Goal: Task Accomplishment & Management: Use online tool/utility

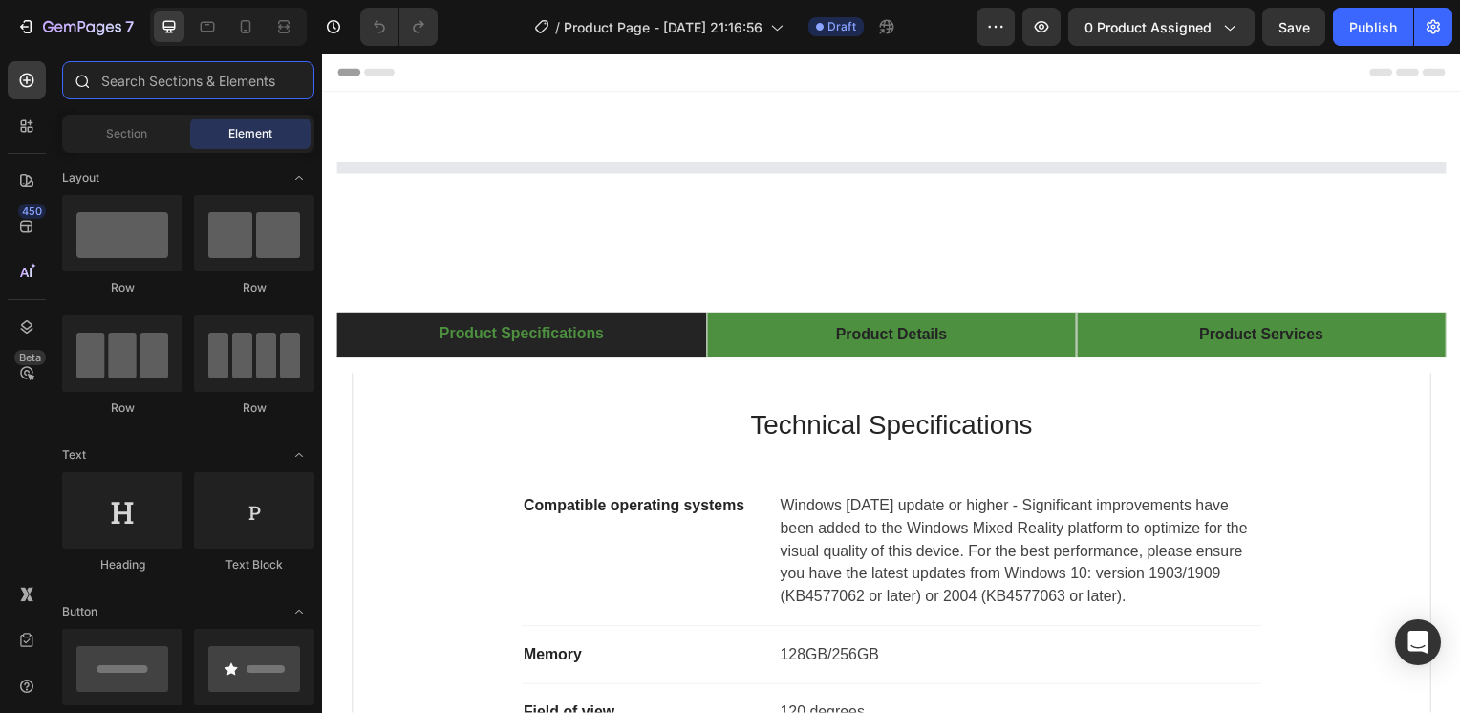
click at [140, 70] on input "text" at bounding box center [188, 80] width 252 height 38
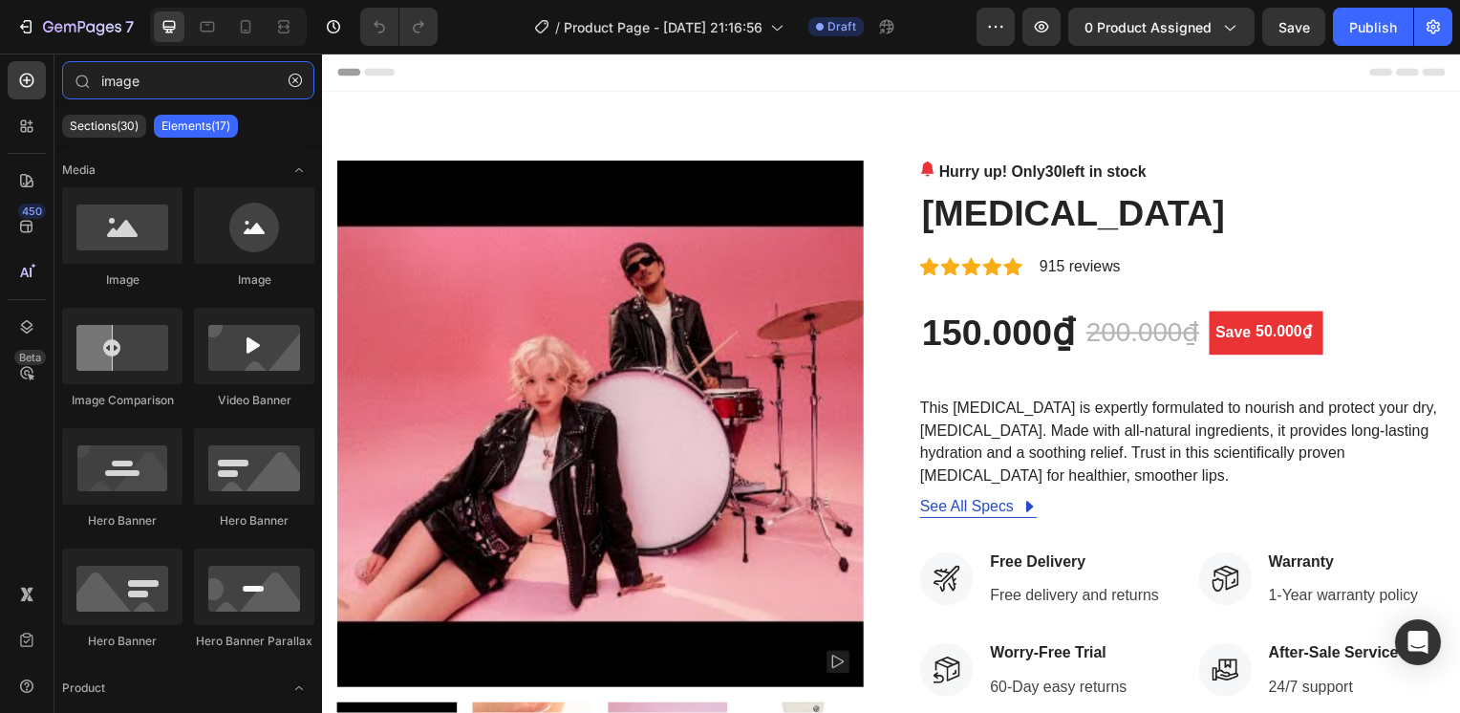
type input "image"
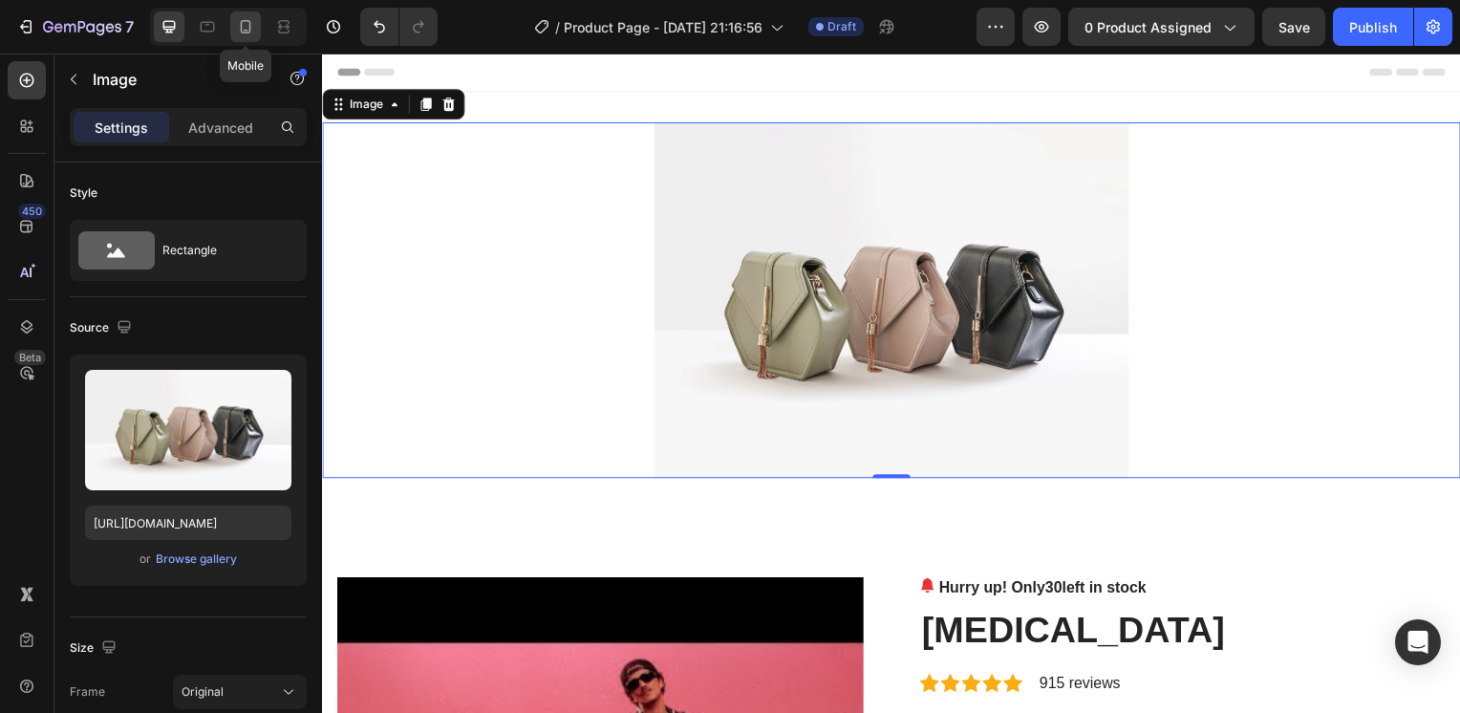
click at [233, 25] on div at bounding box center [245, 26] width 31 height 31
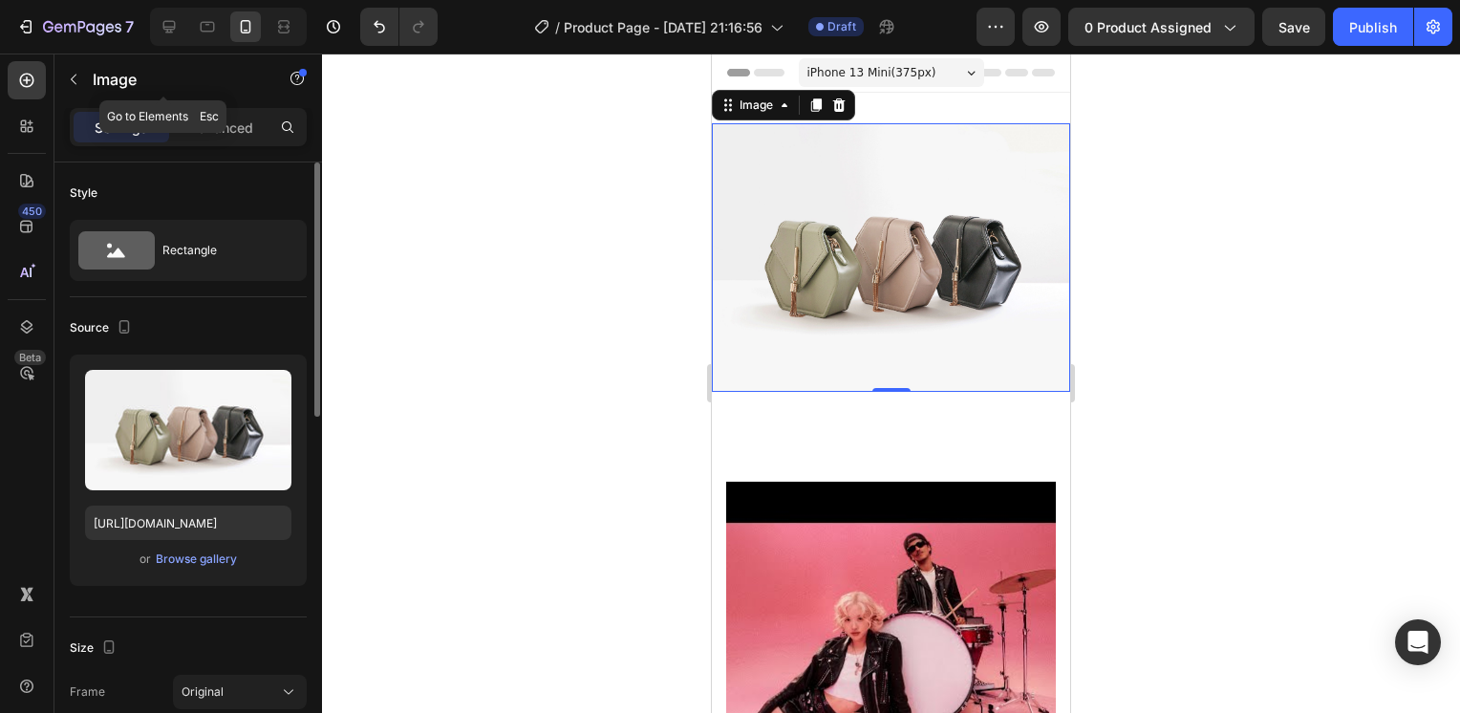
scroll to position [3, 0]
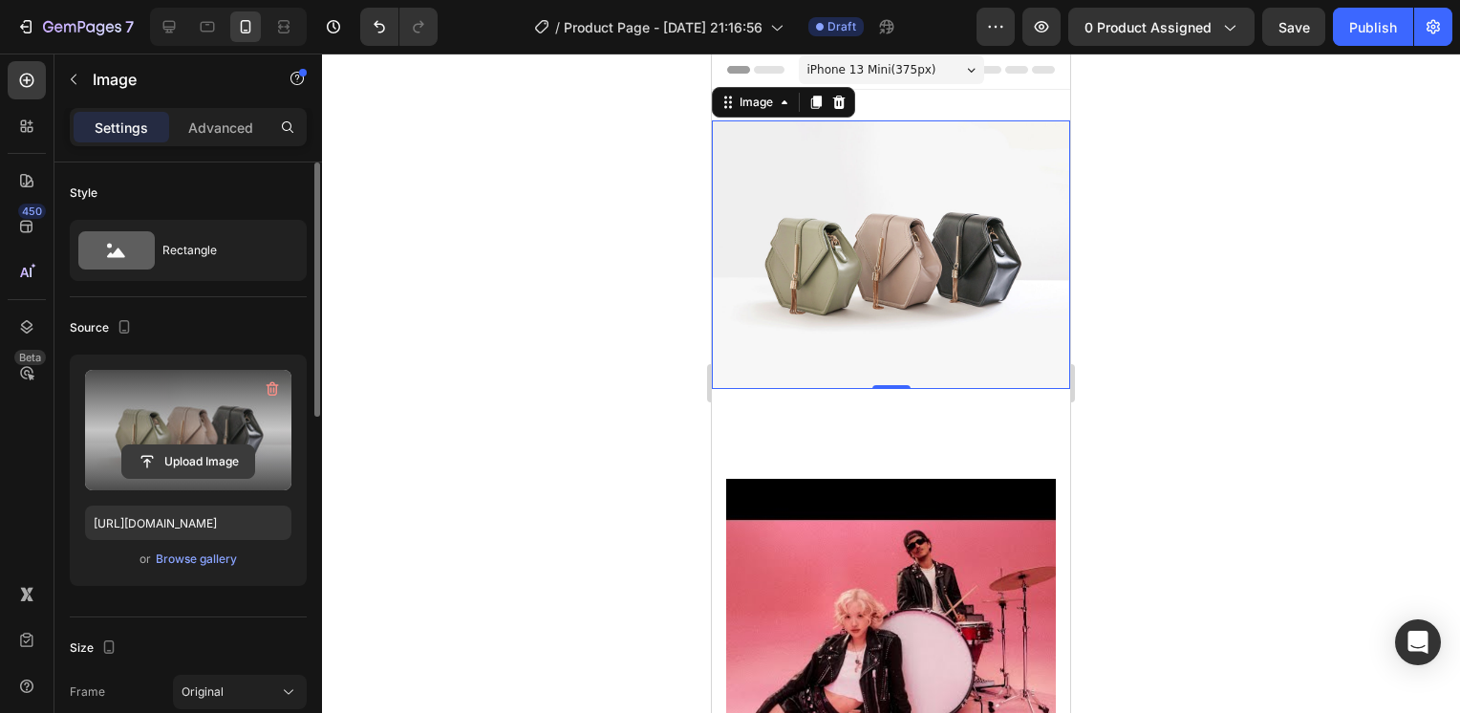
click at [203, 458] on input "file" at bounding box center [188, 461] width 132 height 32
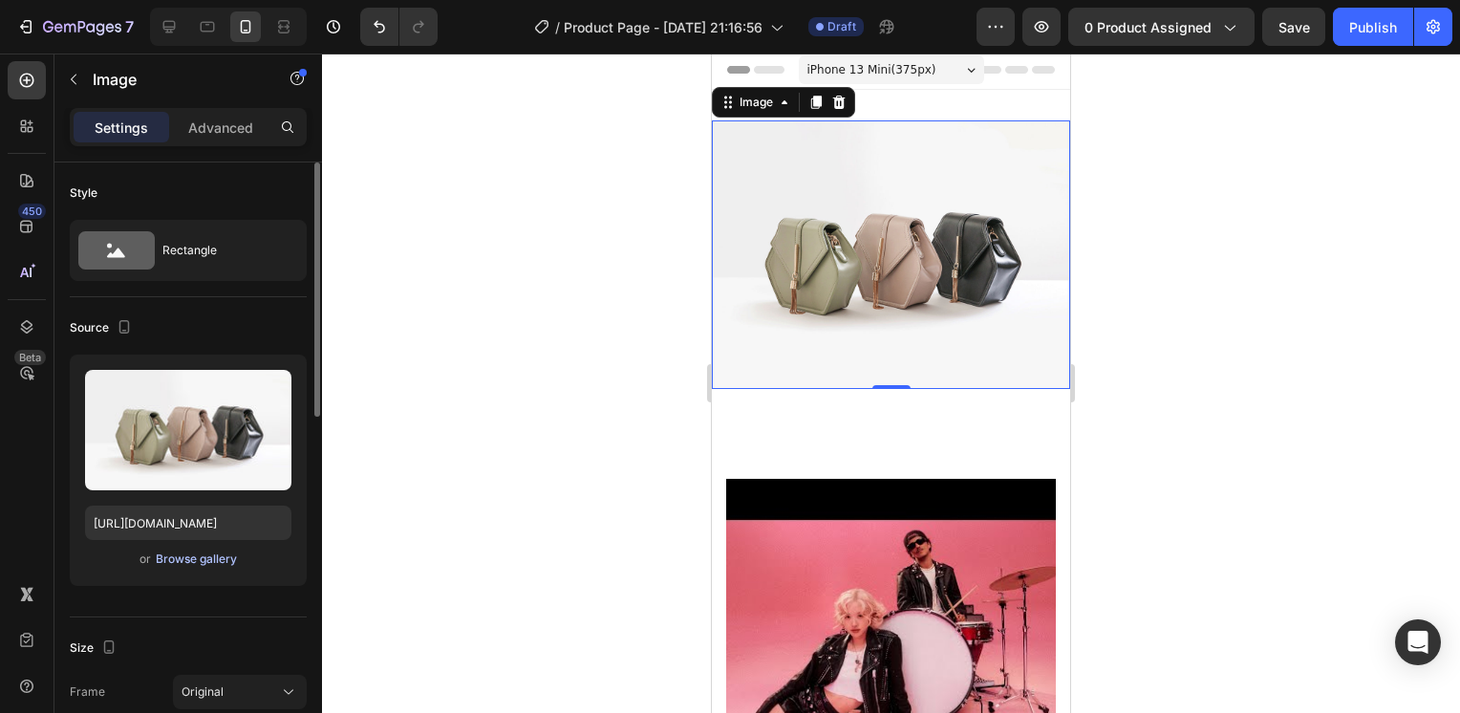
click at [195, 563] on div "Browse gallery" at bounding box center [196, 559] width 81 height 17
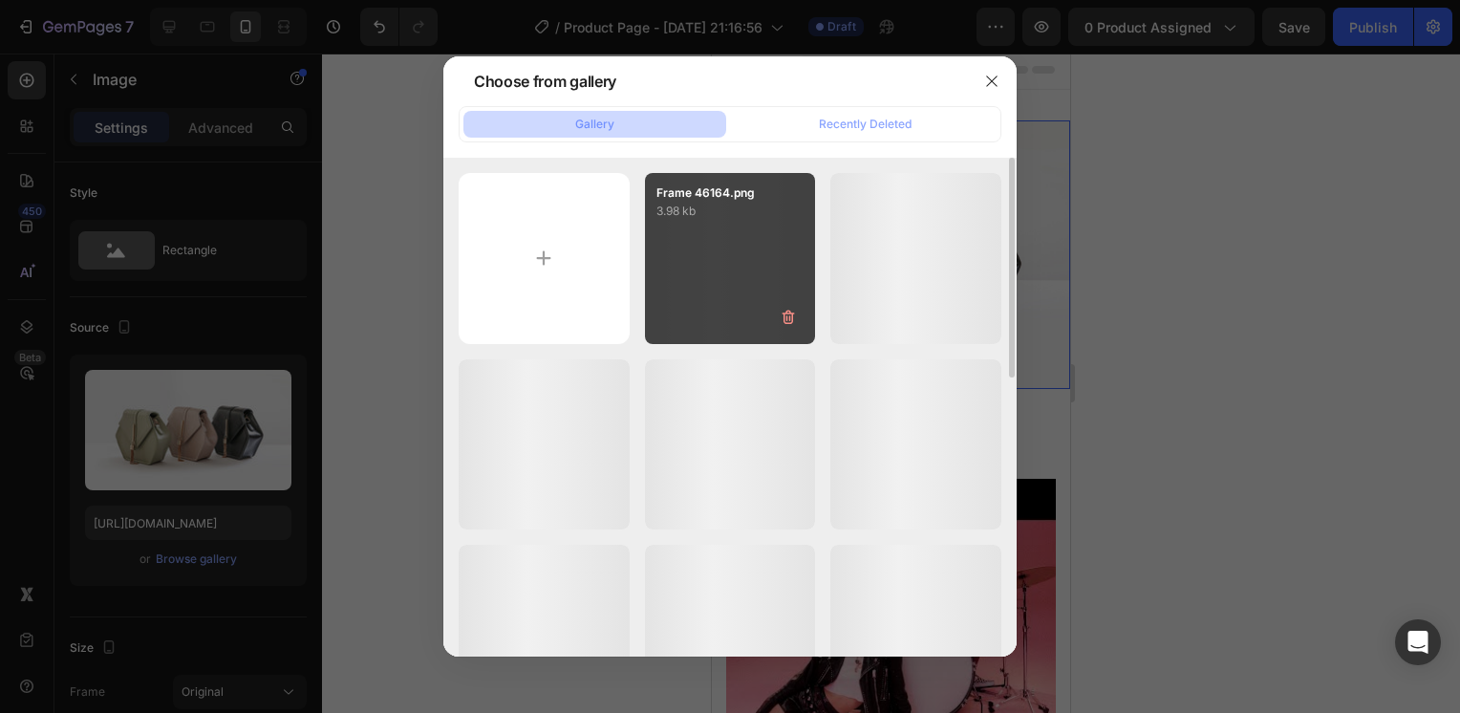
click at [737, 257] on div "Frame 46164.png 3.98 kb" at bounding box center [730, 258] width 171 height 171
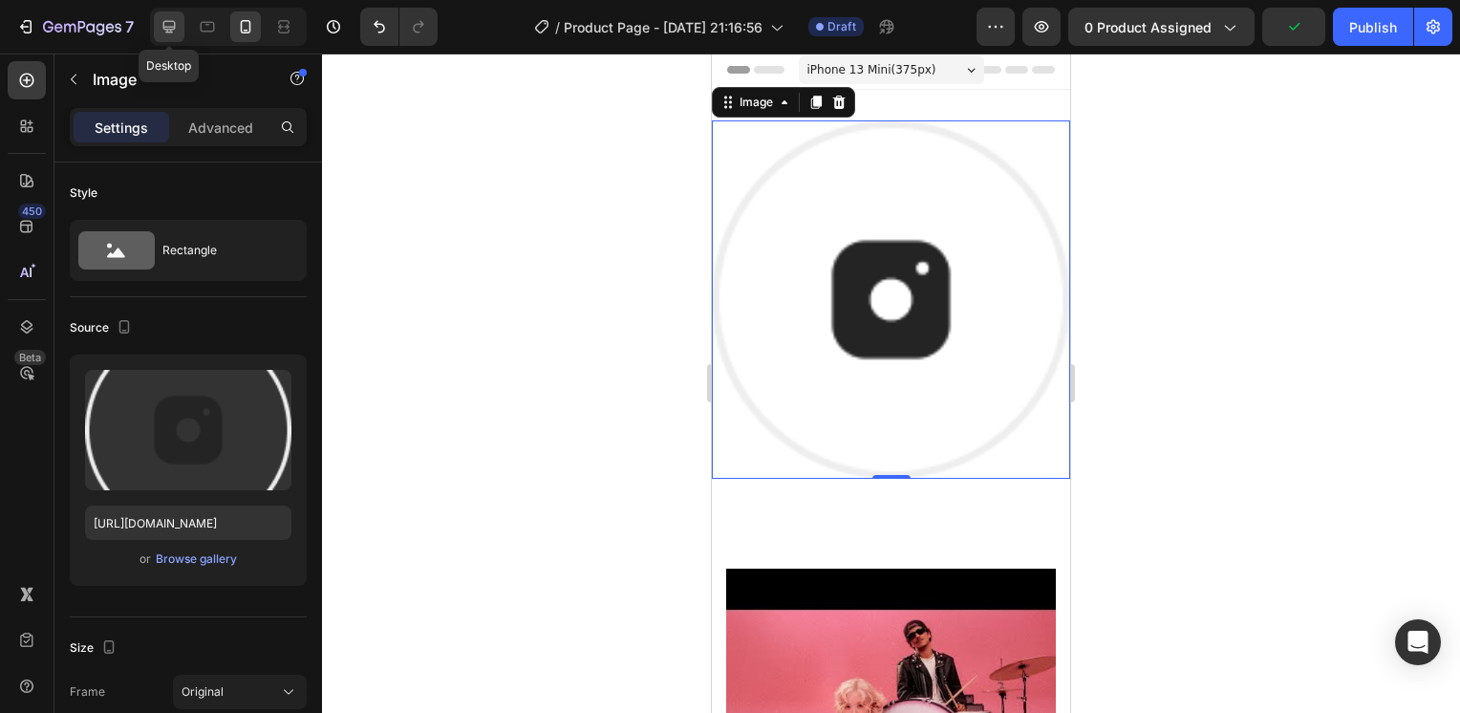
click at [172, 29] on icon at bounding box center [169, 26] width 19 height 19
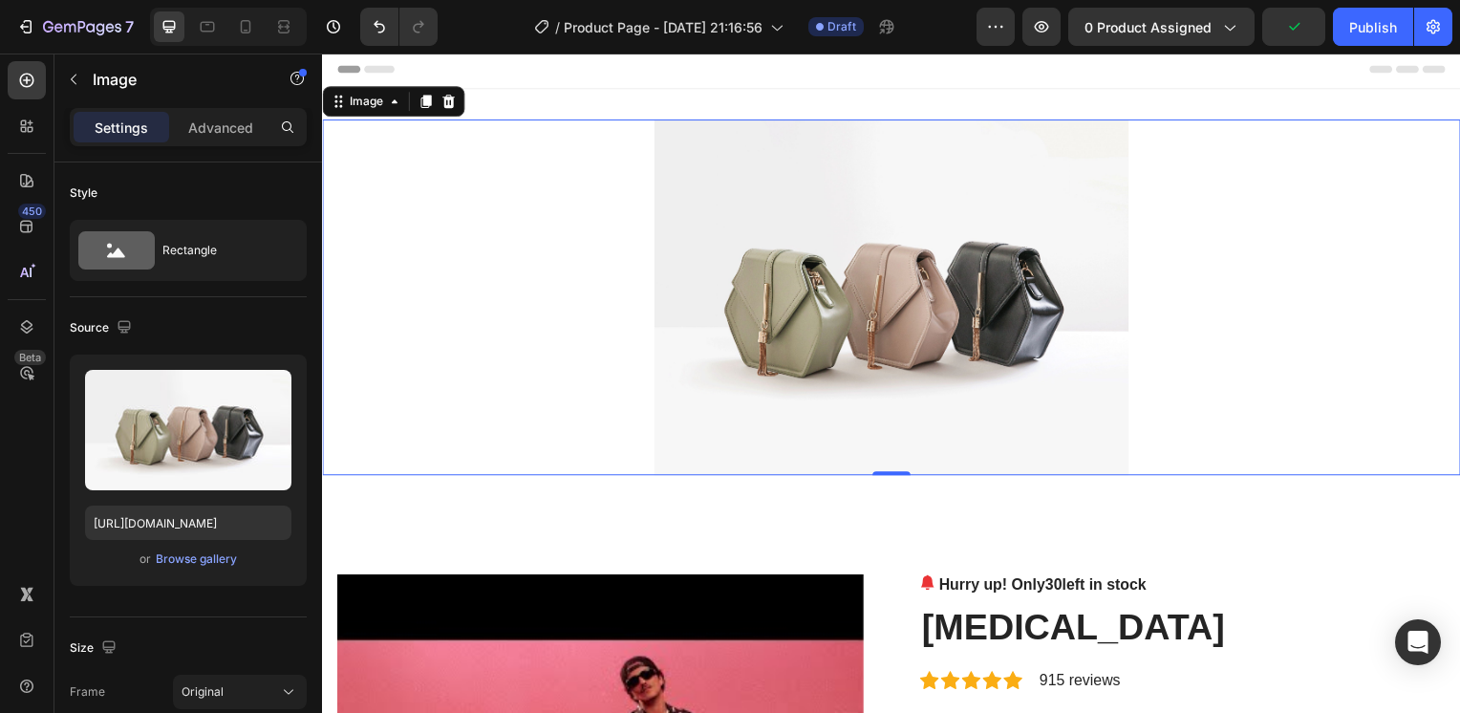
scroll to position [2, 0]
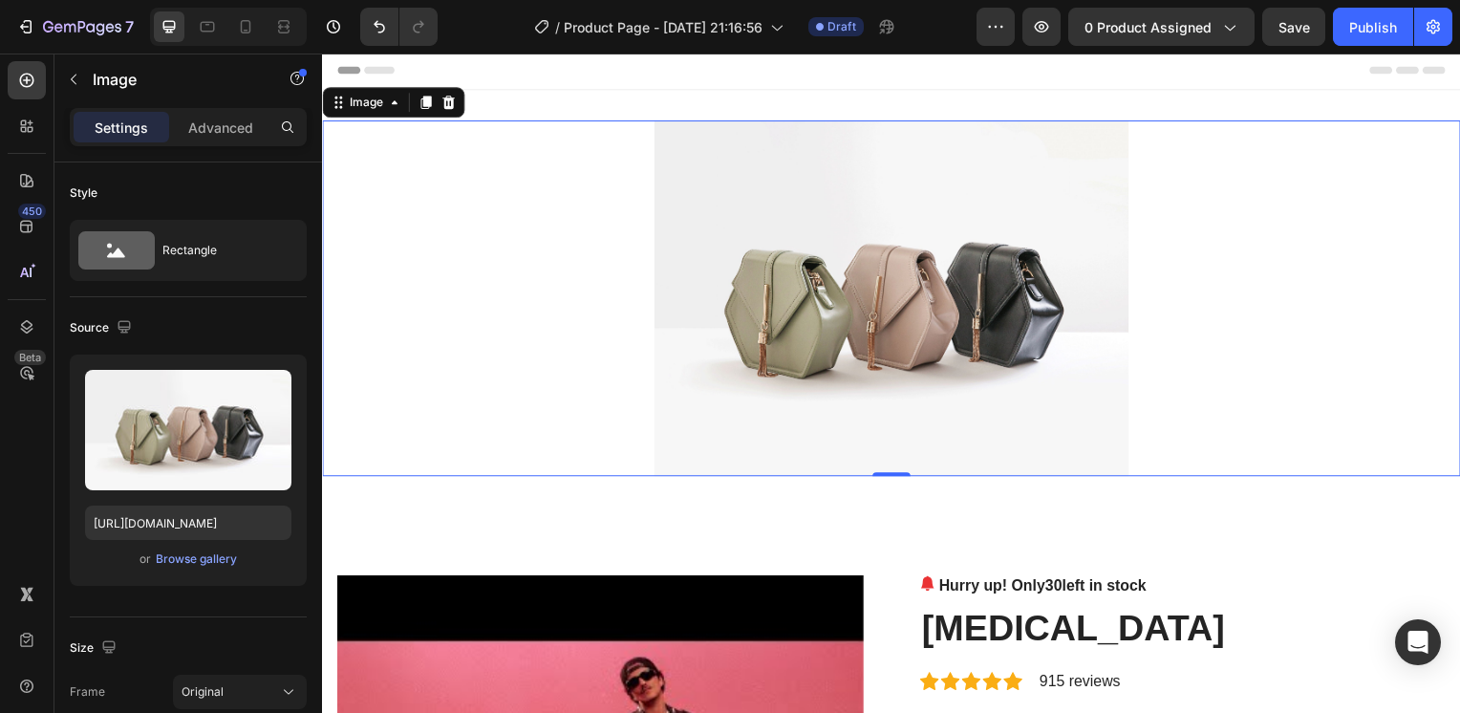
click at [817, 234] on img at bounding box center [896, 300] width 478 height 358
click at [201, 555] on div "Browse gallery" at bounding box center [196, 559] width 81 height 17
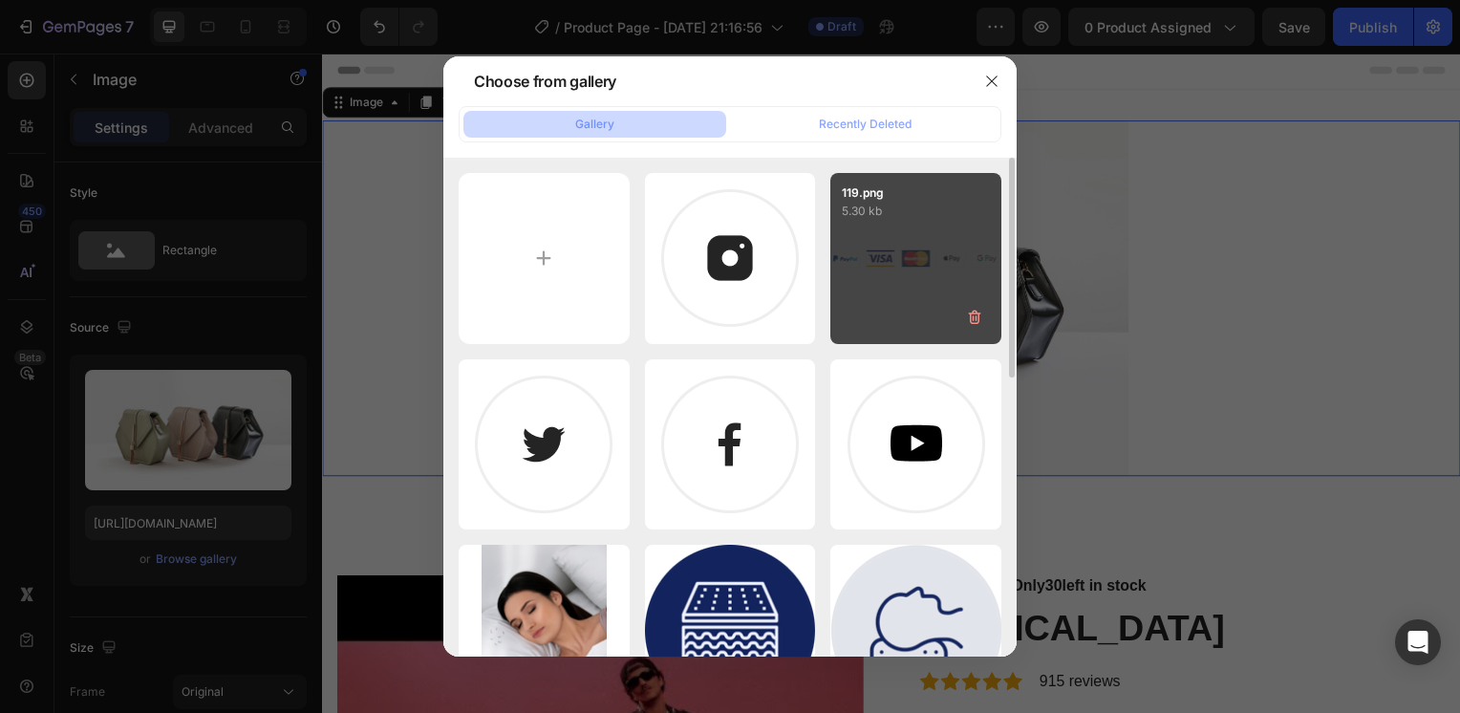
click at [887, 251] on div "119.png 5.30 kb" at bounding box center [916, 258] width 171 height 171
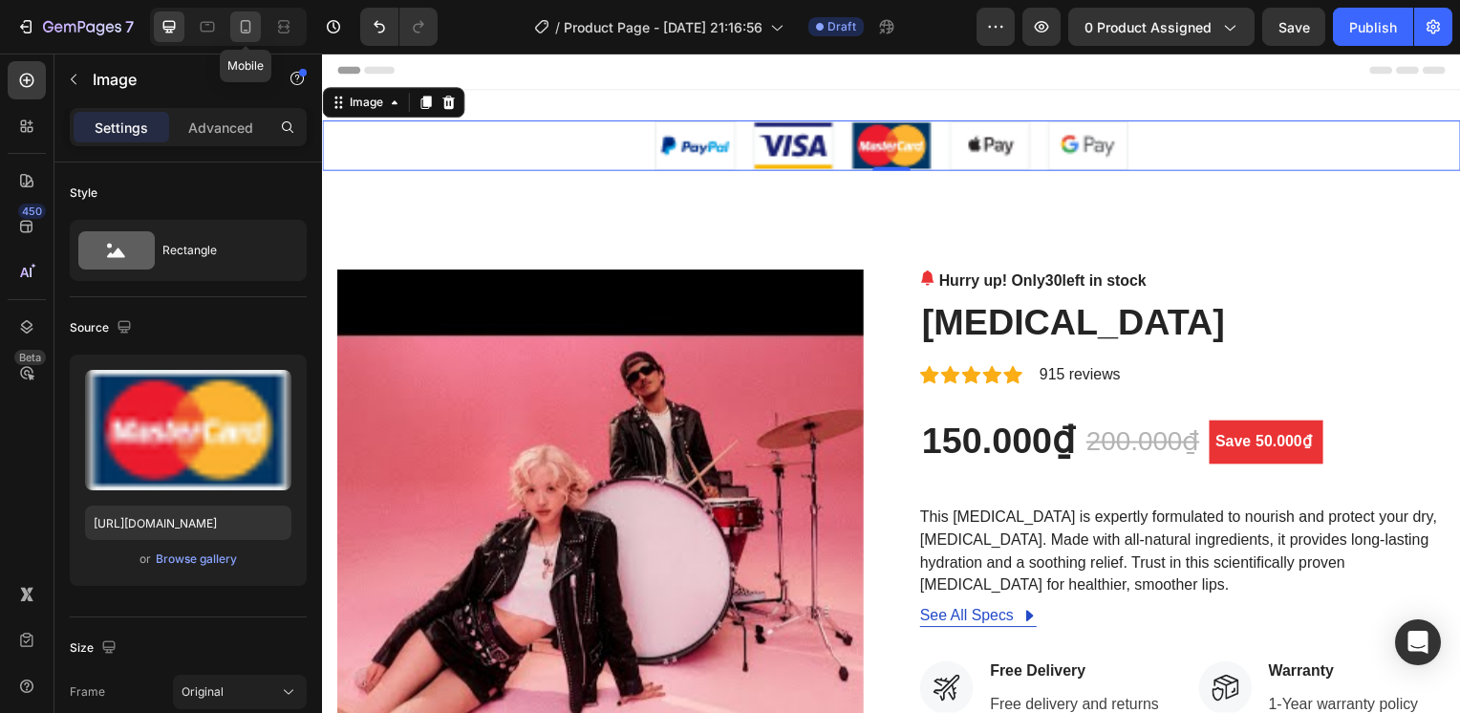
click at [249, 25] on icon at bounding box center [246, 26] width 11 height 13
type input "https://cdn.shopify.com/s/files/1/0715/8244/9890/files/gempages_531901412758520…"
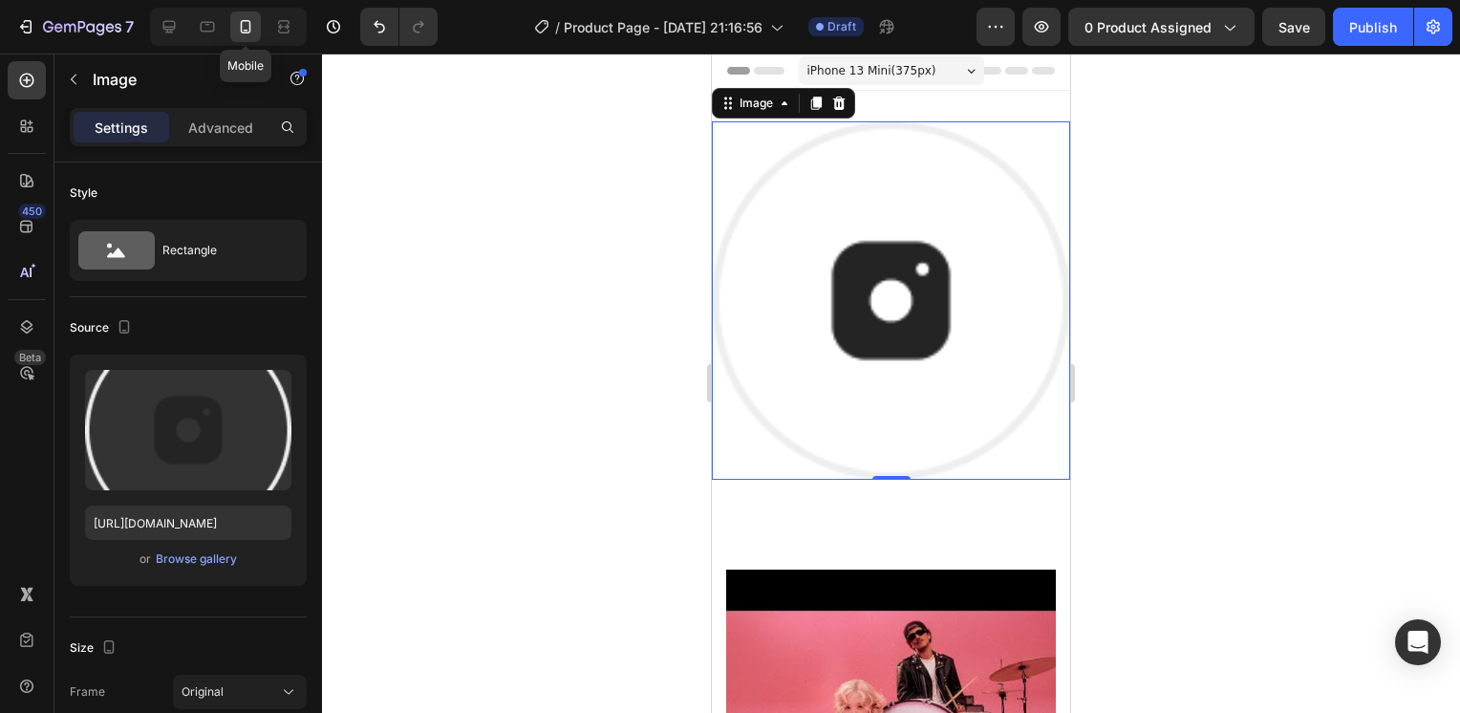
scroll to position [3, 0]
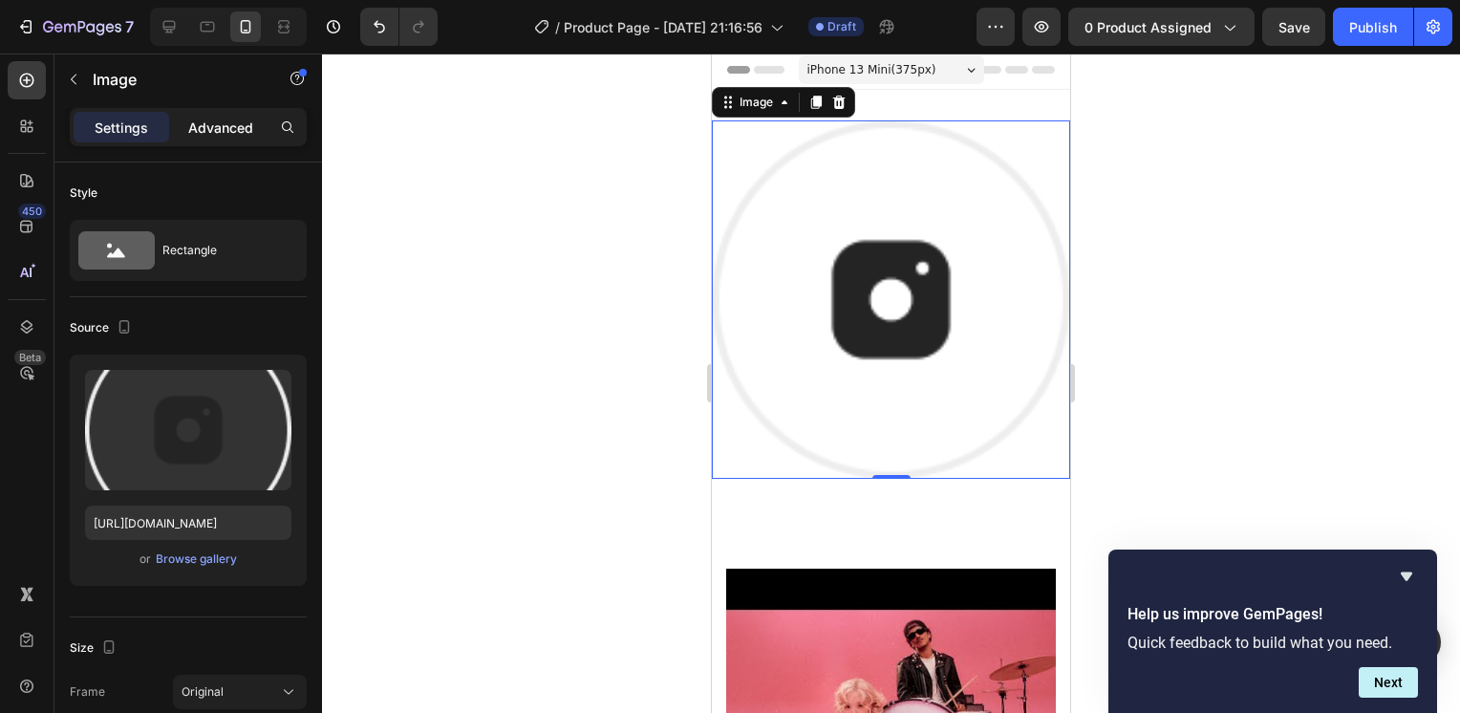
click at [215, 121] on p "Advanced" at bounding box center [220, 128] width 65 height 20
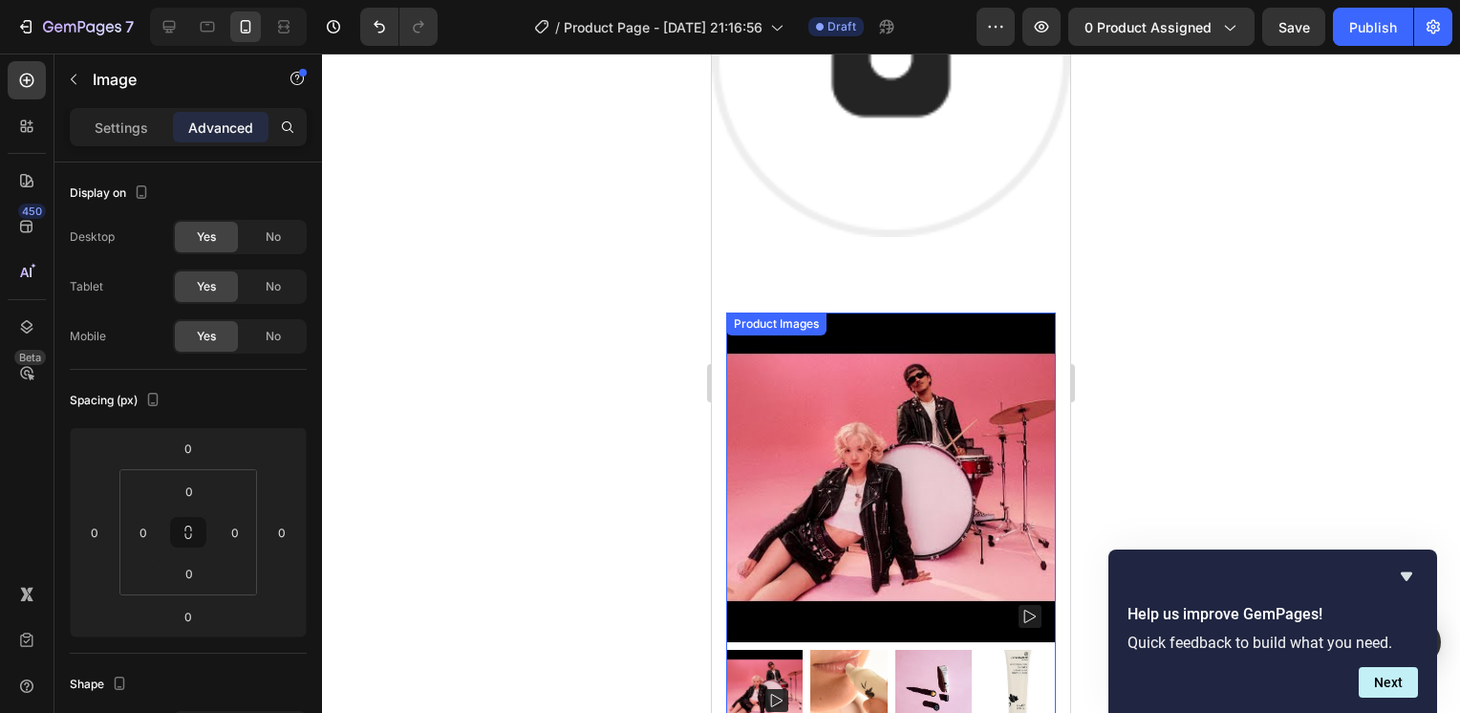
scroll to position [191, 0]
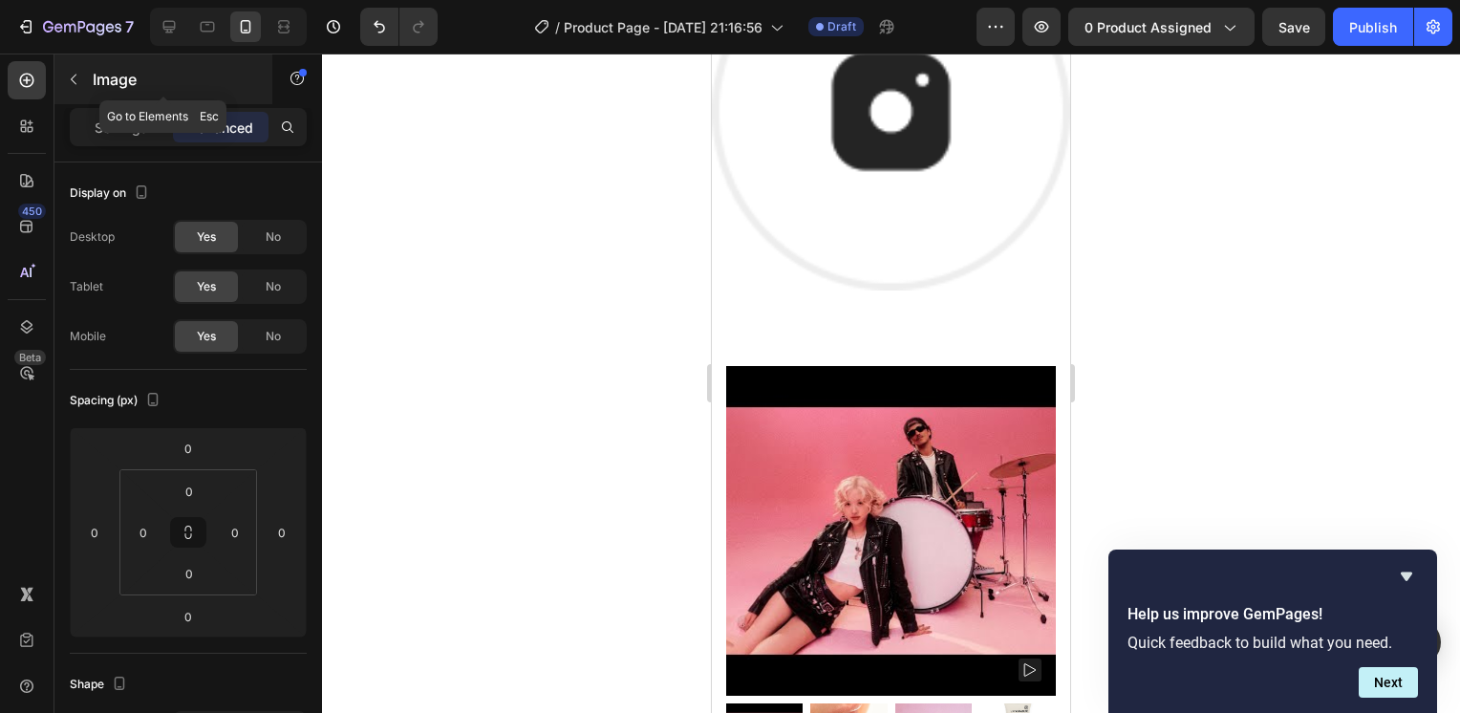
click at [227, 81] on p "Image" at bounding box center [174, 79] width 162 height 23
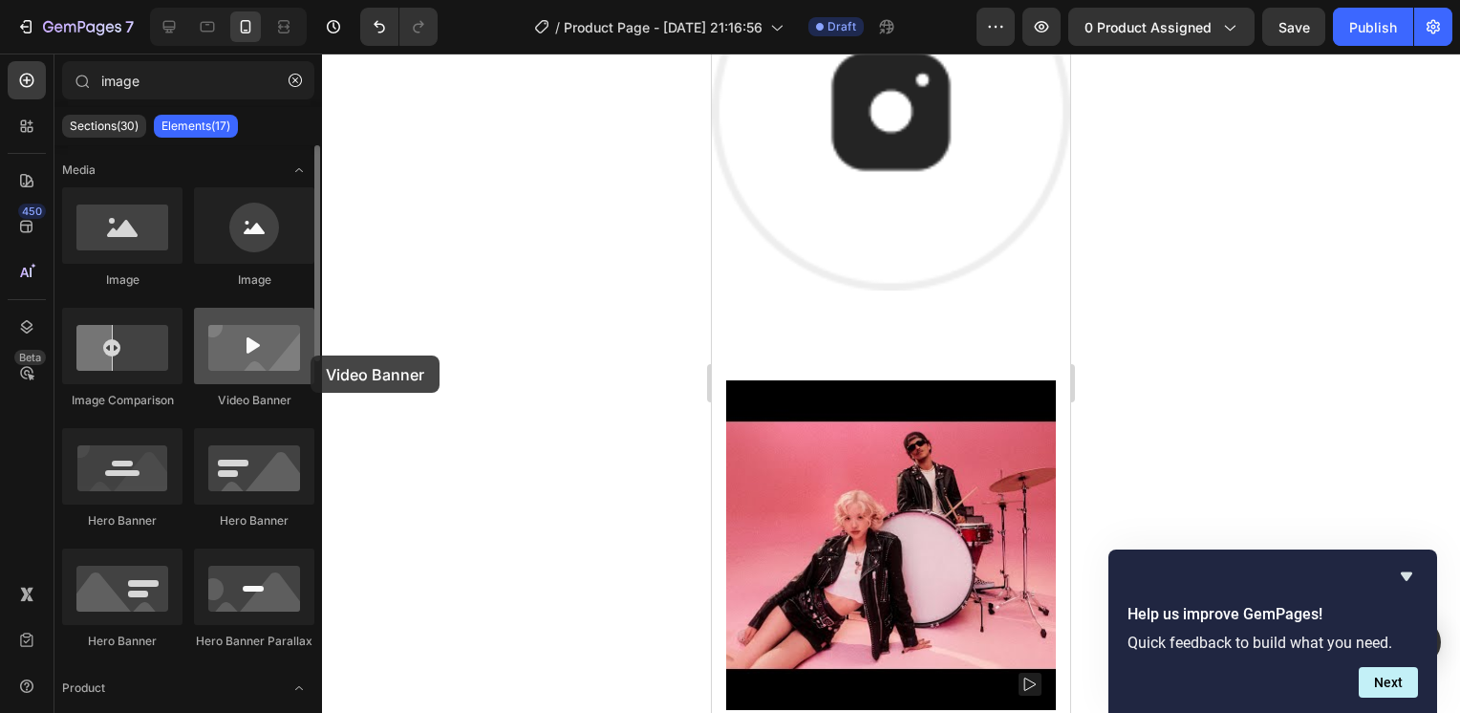
drag, startPoint x: 264, startPoint y: 354, endPoint x: 260, endPoint y: 366, distance: 13.0
click at [260, 366] on div at bounding box center [254, 346] width 120 height 76
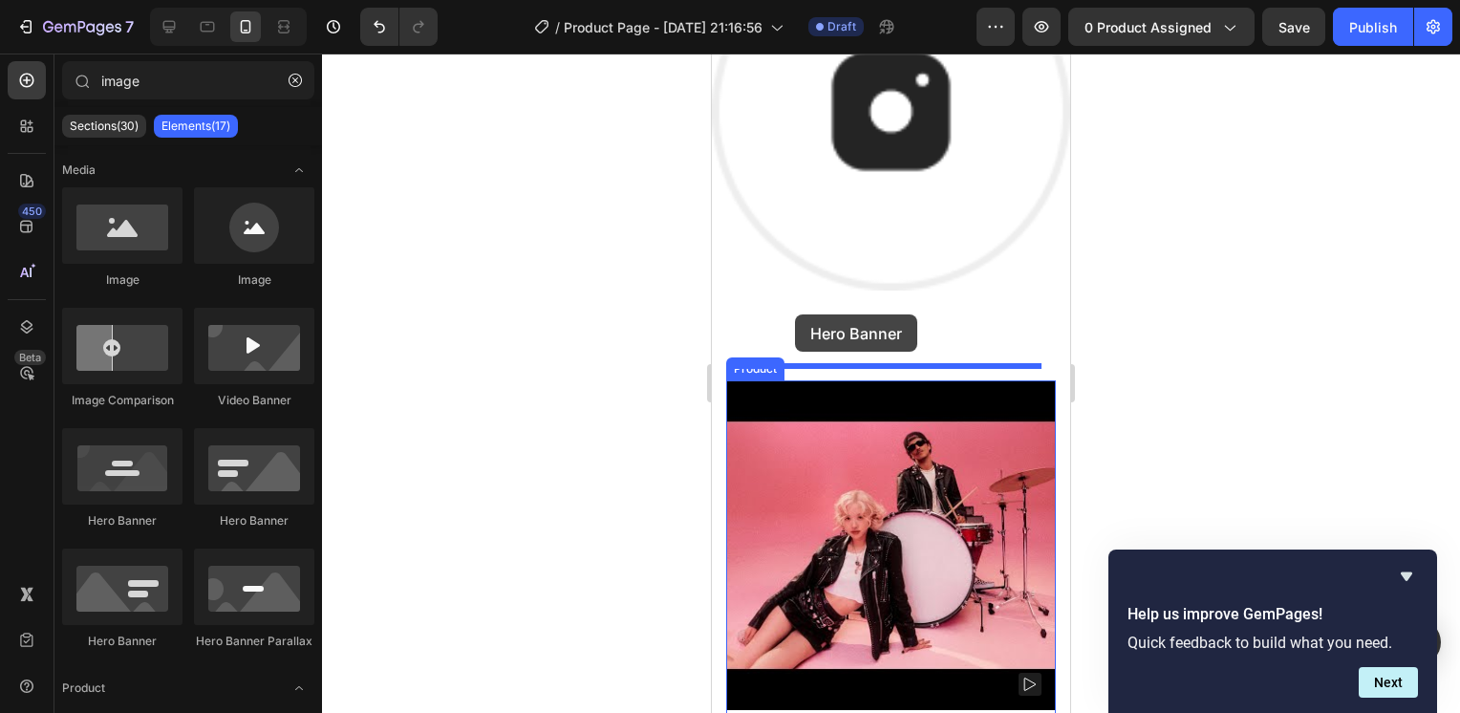
drag, startPoint x: 1156, startPoint y: 461, endPoint x: 795, endPoint y: 314, distance: 388.9
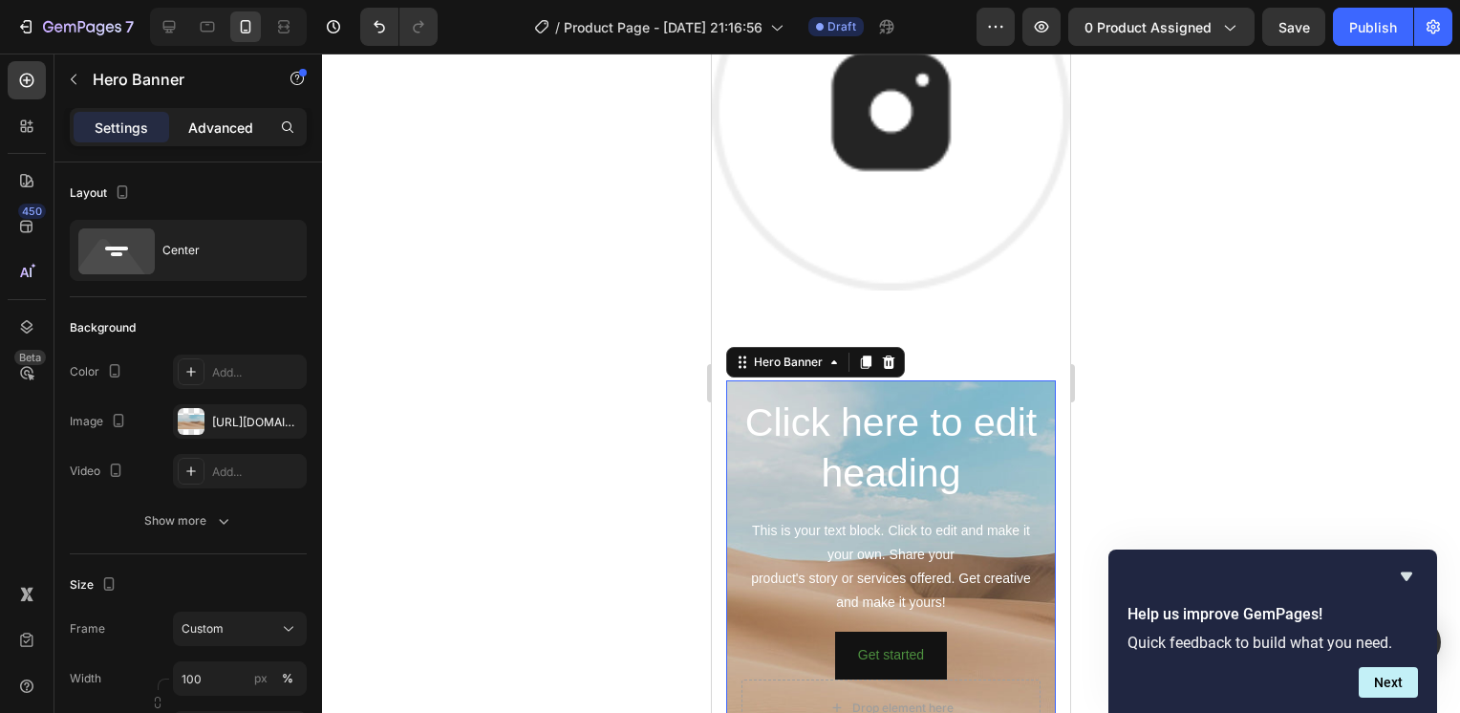
click at [240, 114] on div "Advanced" at bounding box center [221, 127] width 96 height 31
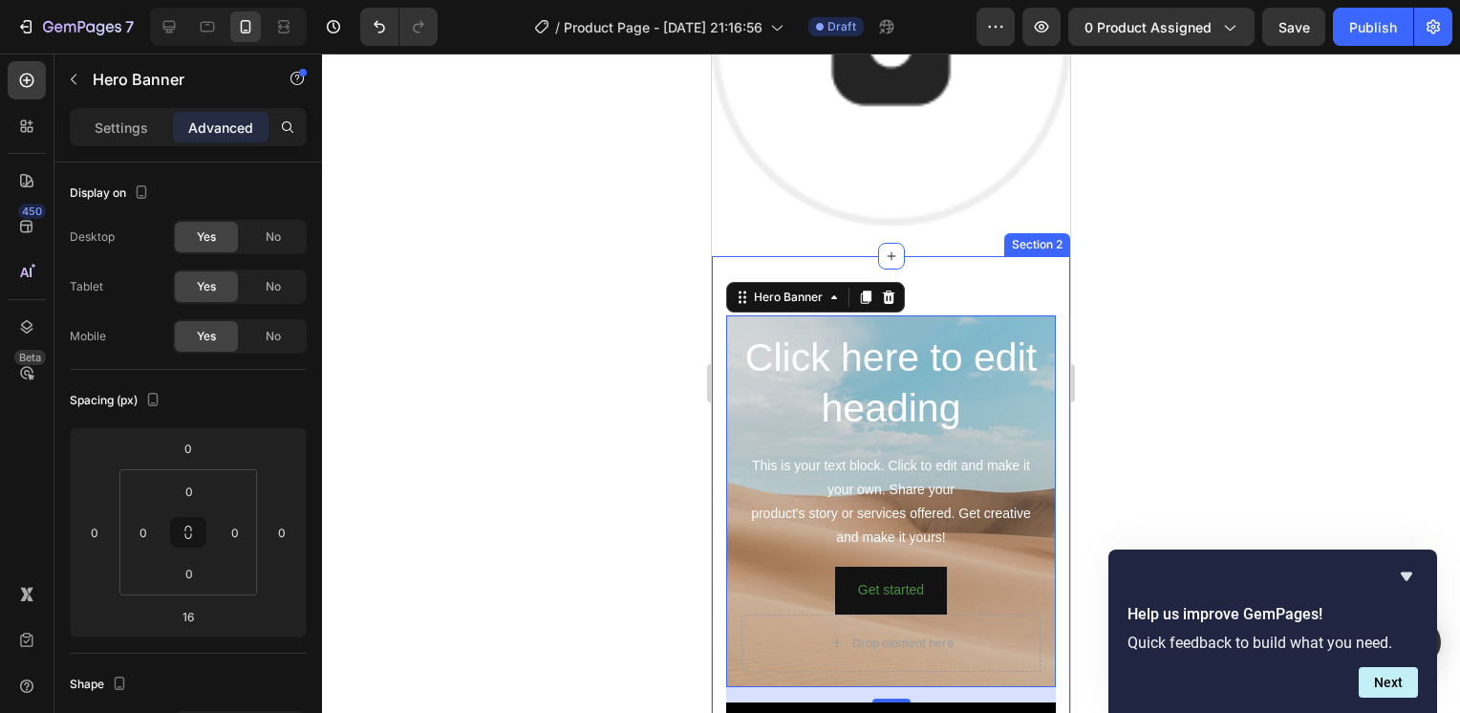
scroll to position [382, 0]
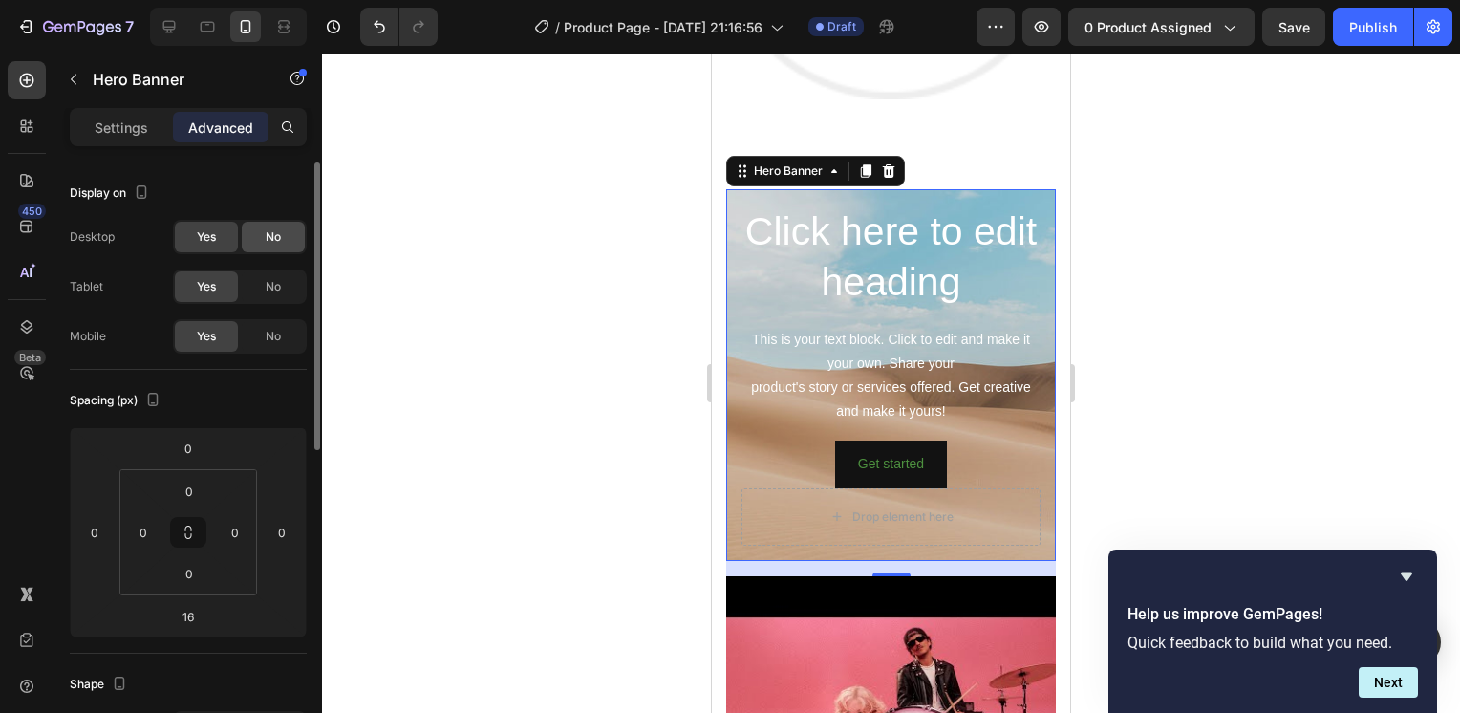
click at [270, 279] on span "No" at bounding box center [273, 286] width 15 height 17
click at [271, 232] on span "No" at bounding box center [273, 236] width 15 height 17
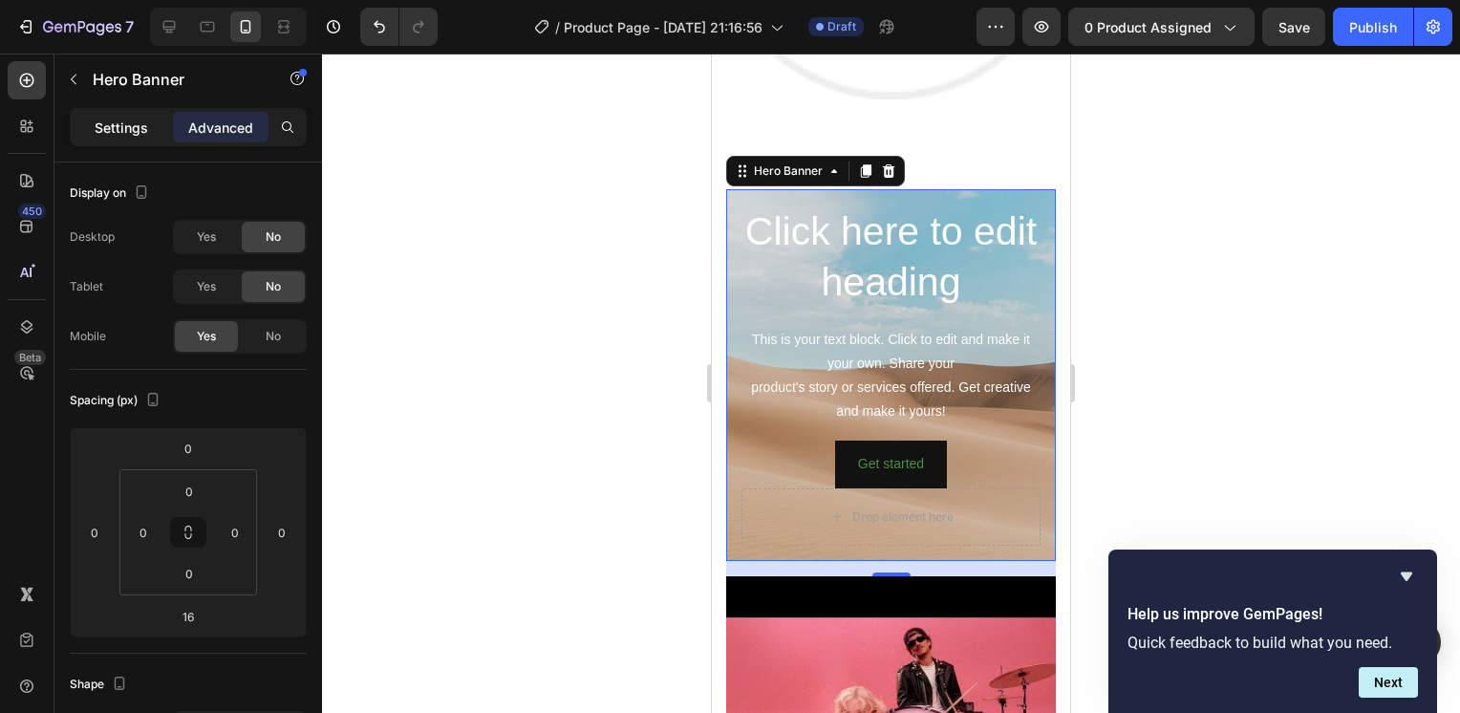
click at [133, 136] on p "Settings" at bounding box center [122, 128] width 54 height 20
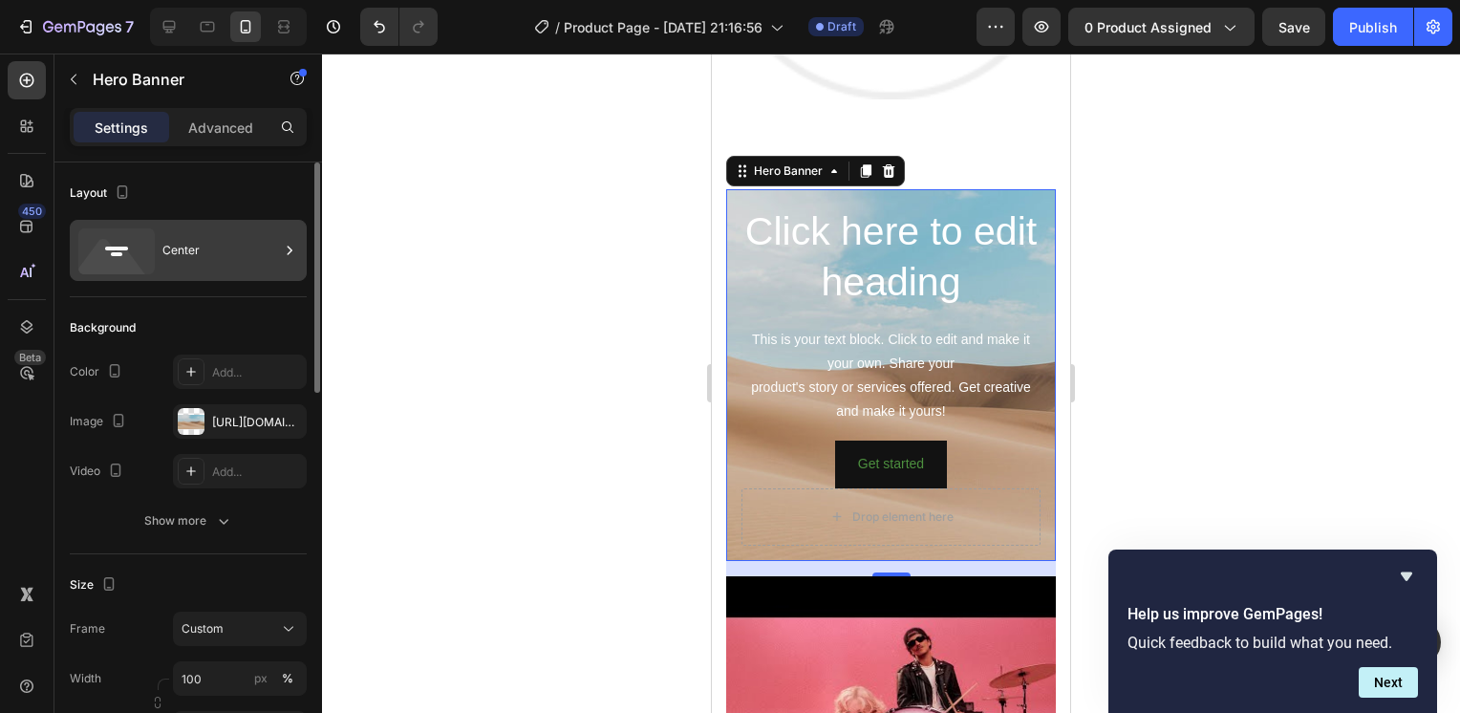
click at [232, 252] on div "Center" at bounding box center [220, 250] width 117 height 44
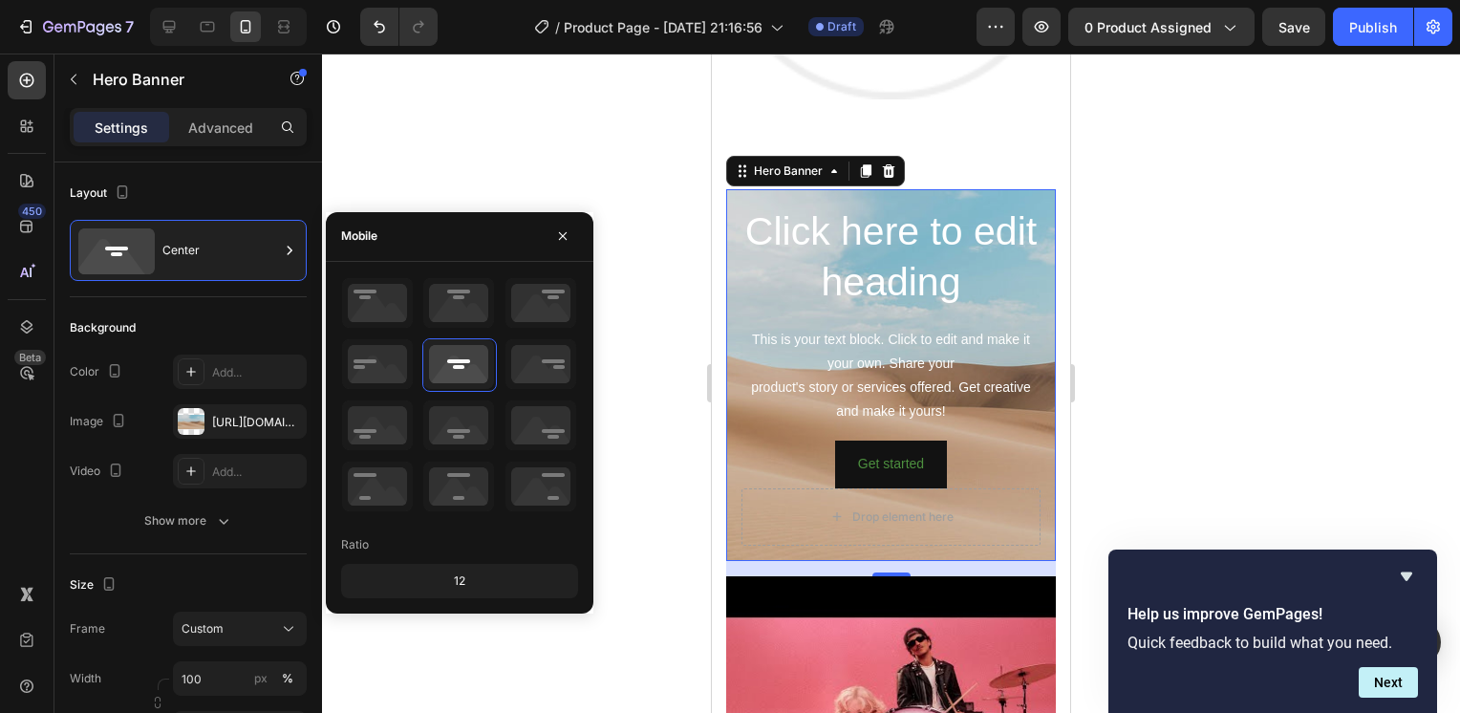
click at [513, 154] on div at bounding box center [891, 383] width 1138 height 659
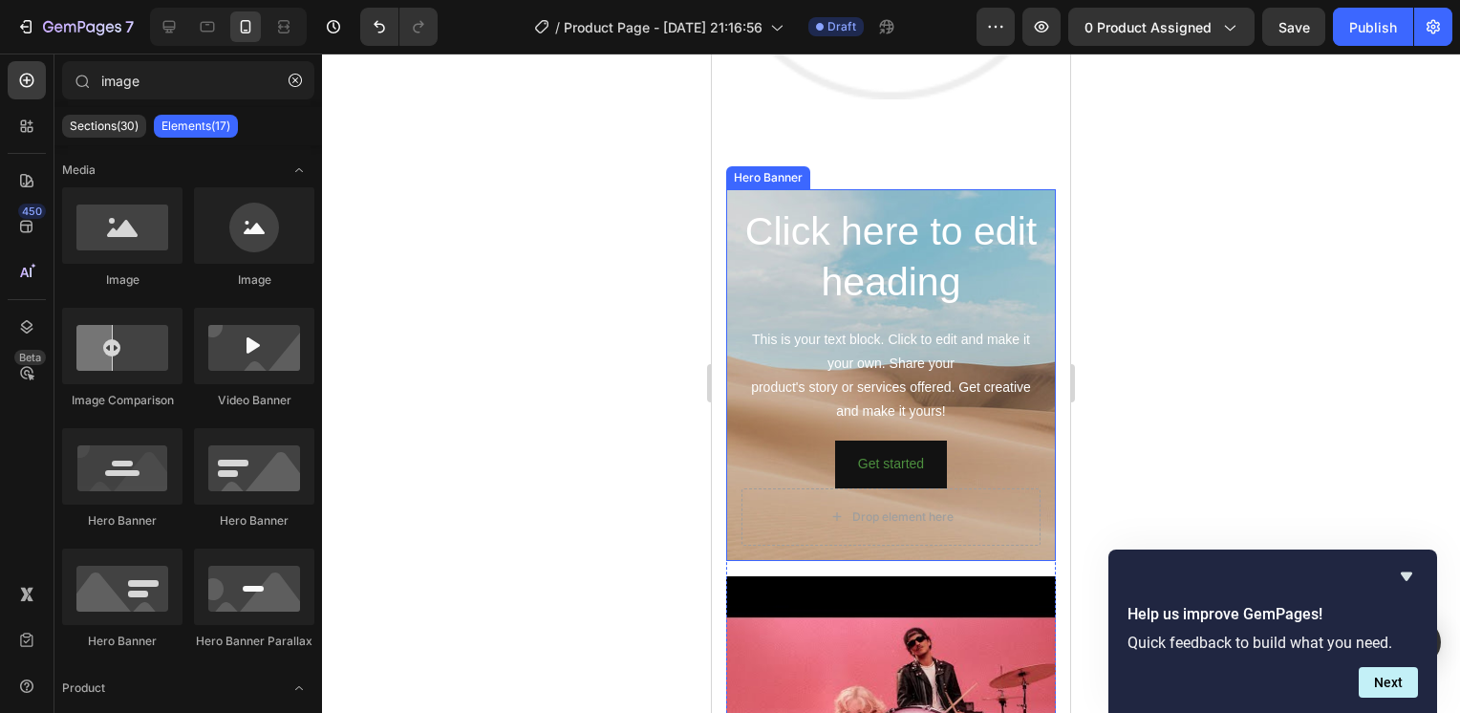
click at [758, 189] on div "Click here to edit heading Heading This is your text block. Click to edit and m…" at bounding box center [891, 375] width 330 height 372
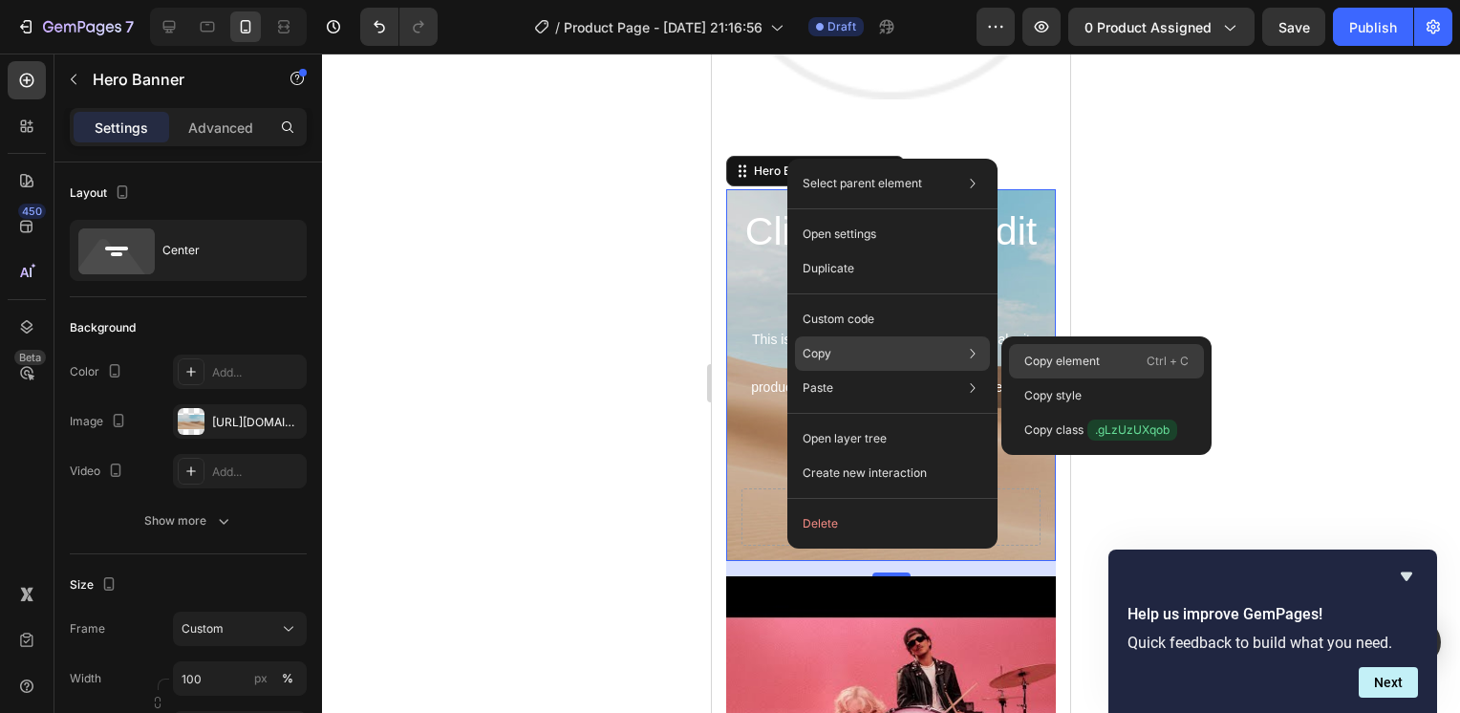
click at [1036, 356] on p "Copy element" at bounding box center [1063, 361] width 76 height 17
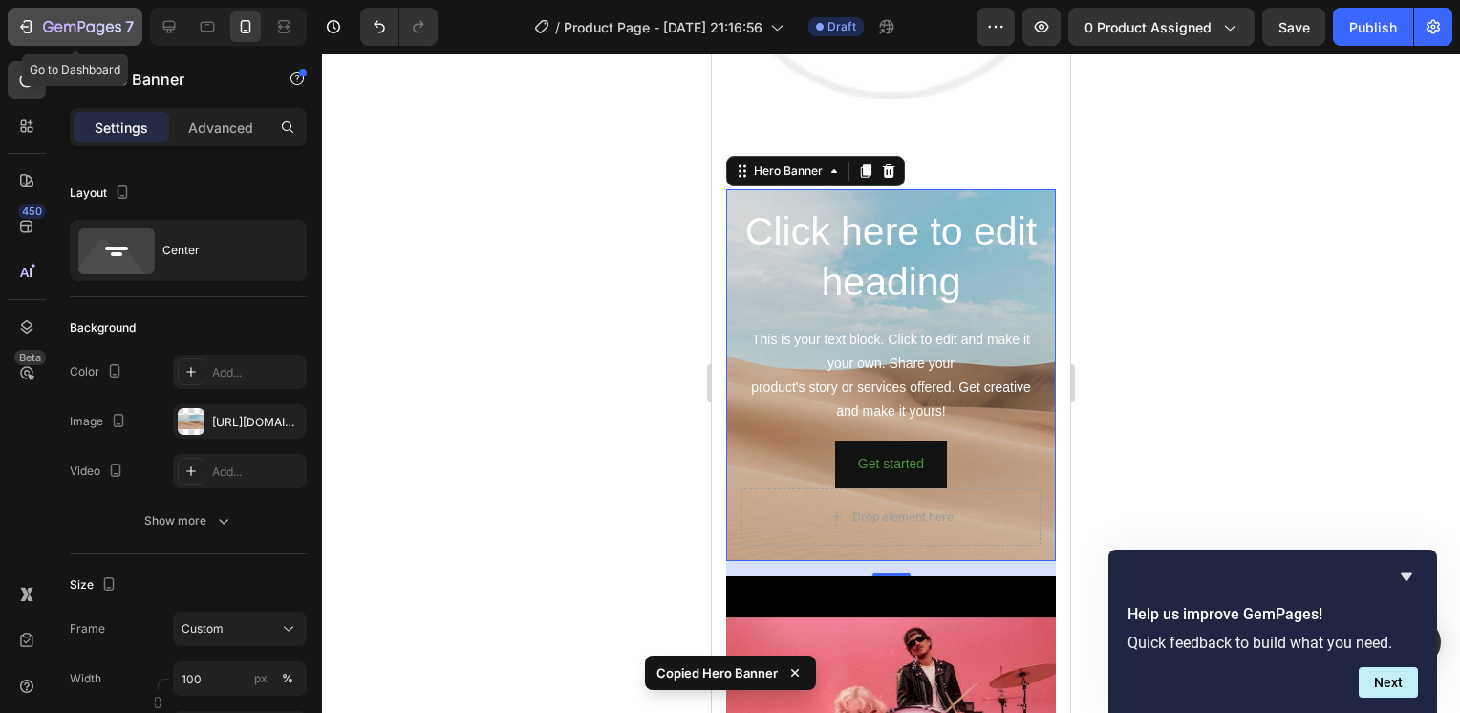
click at [72, 20] on icon "button" at bounding box center [82, 28] width 78 height 16
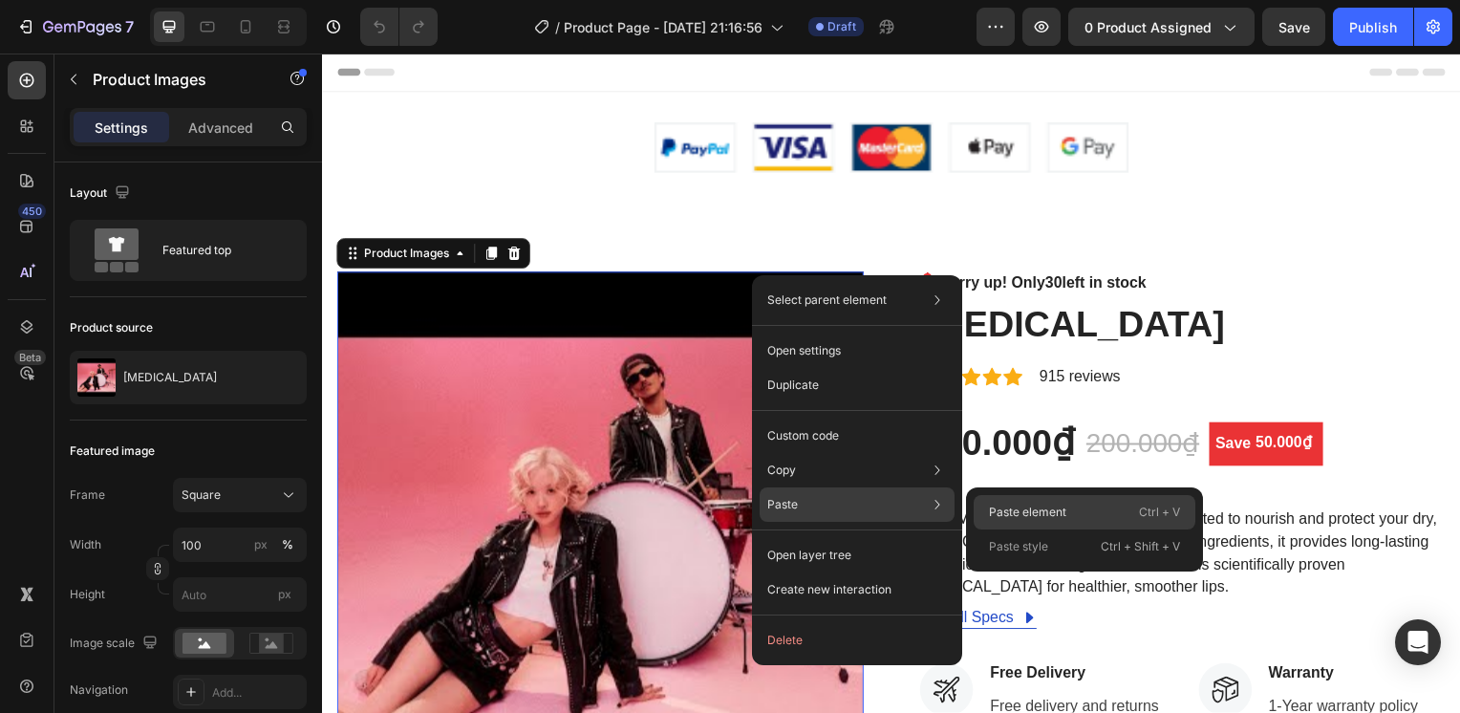
click at [1036, 512] on p "Paste element" at bounding box center [1027, 512] width 77 height 17
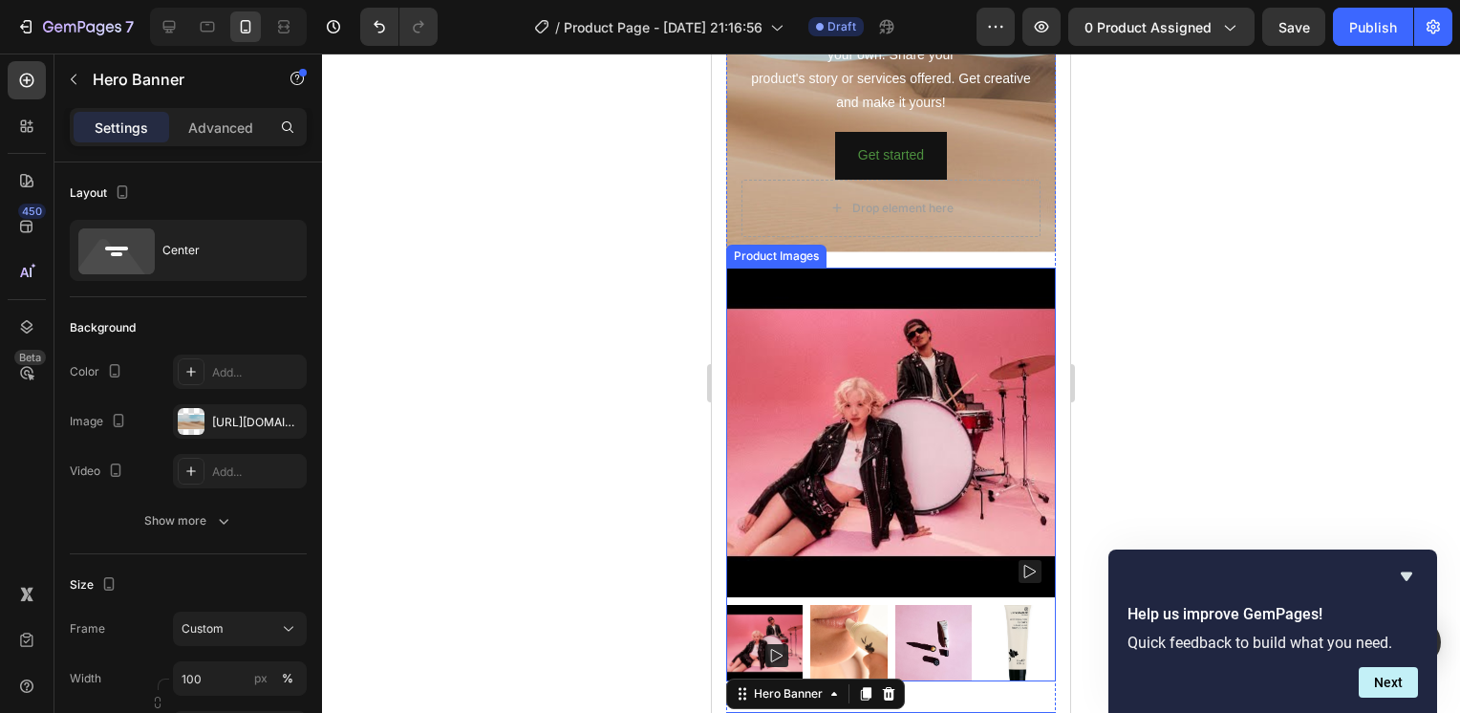
scroll to position [103, 0]
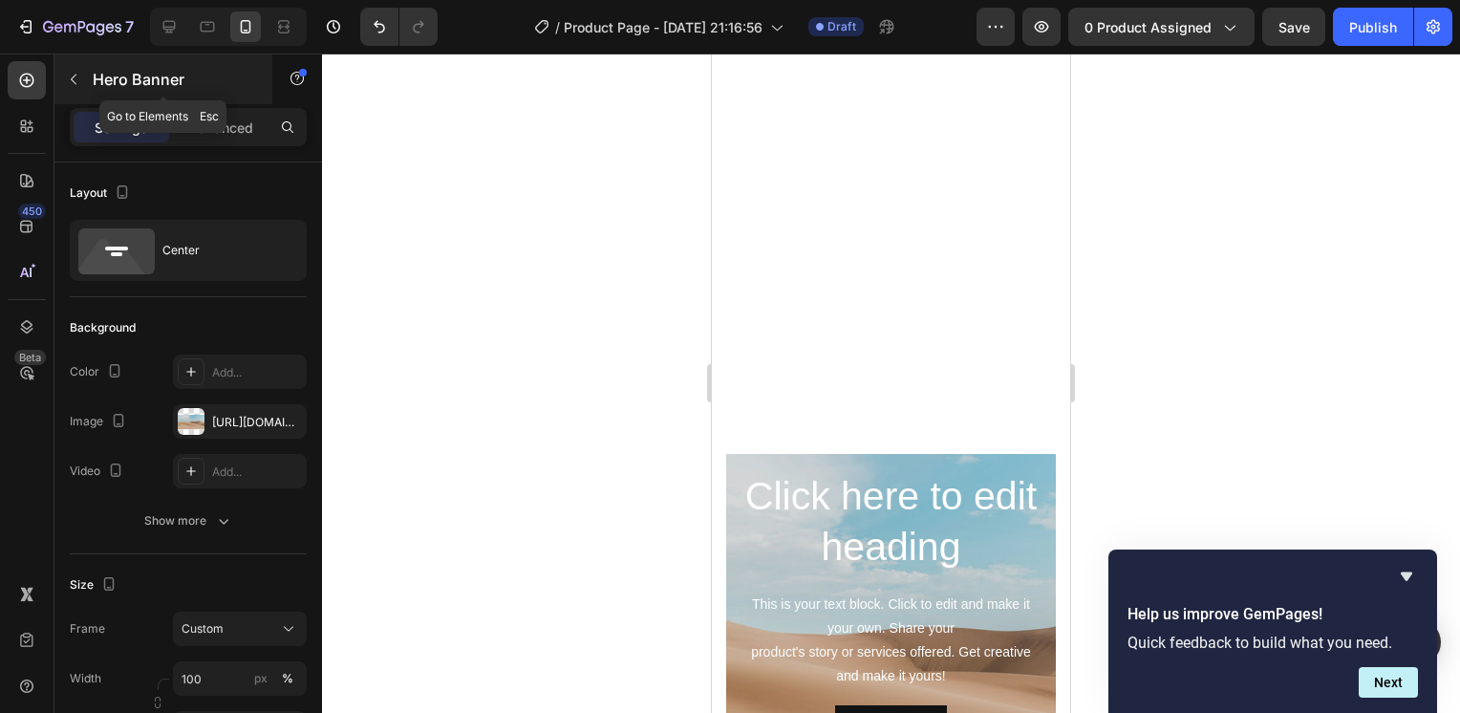
click at [149, 76] on p "Hero Banner" at bounding box center [174, 79] width 162 height 23
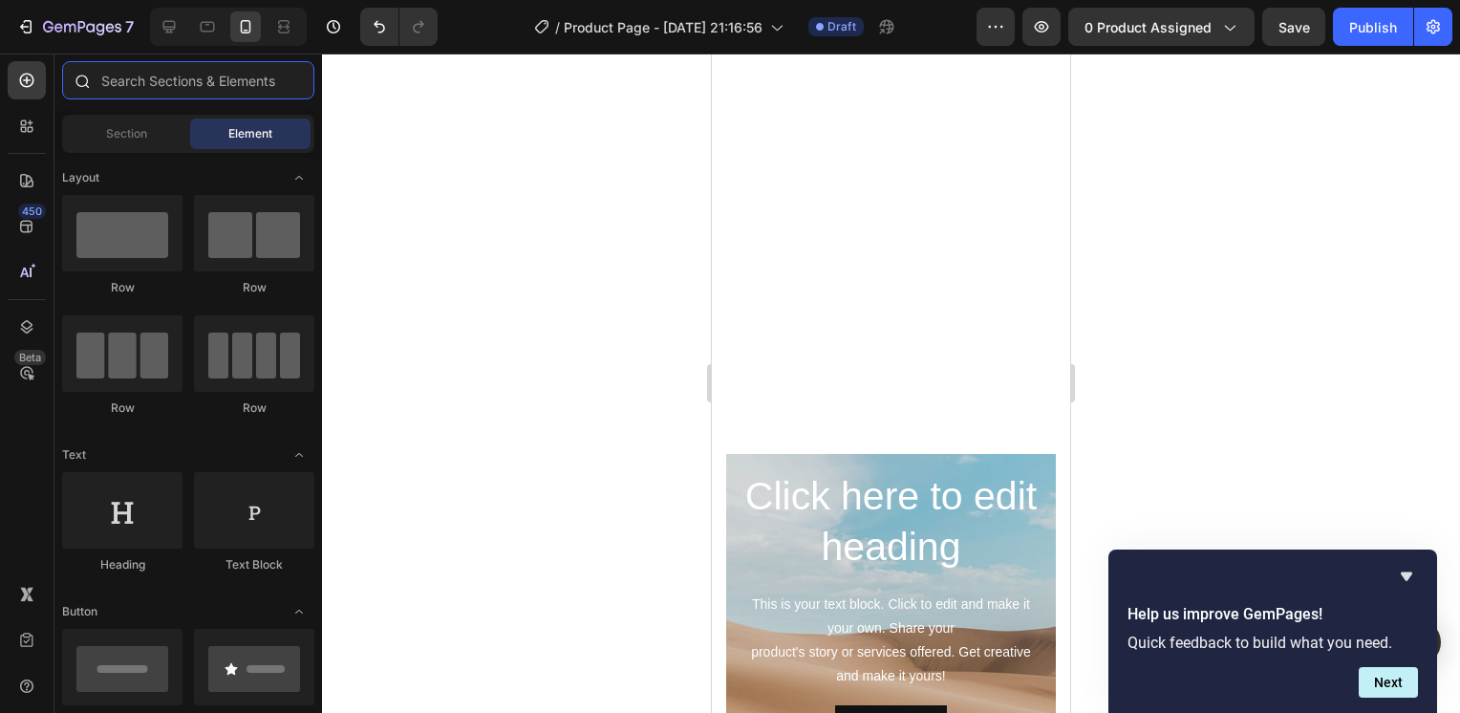
click at [174, 81] on input "text" at bounding box center [188, 80] width 252 height 38
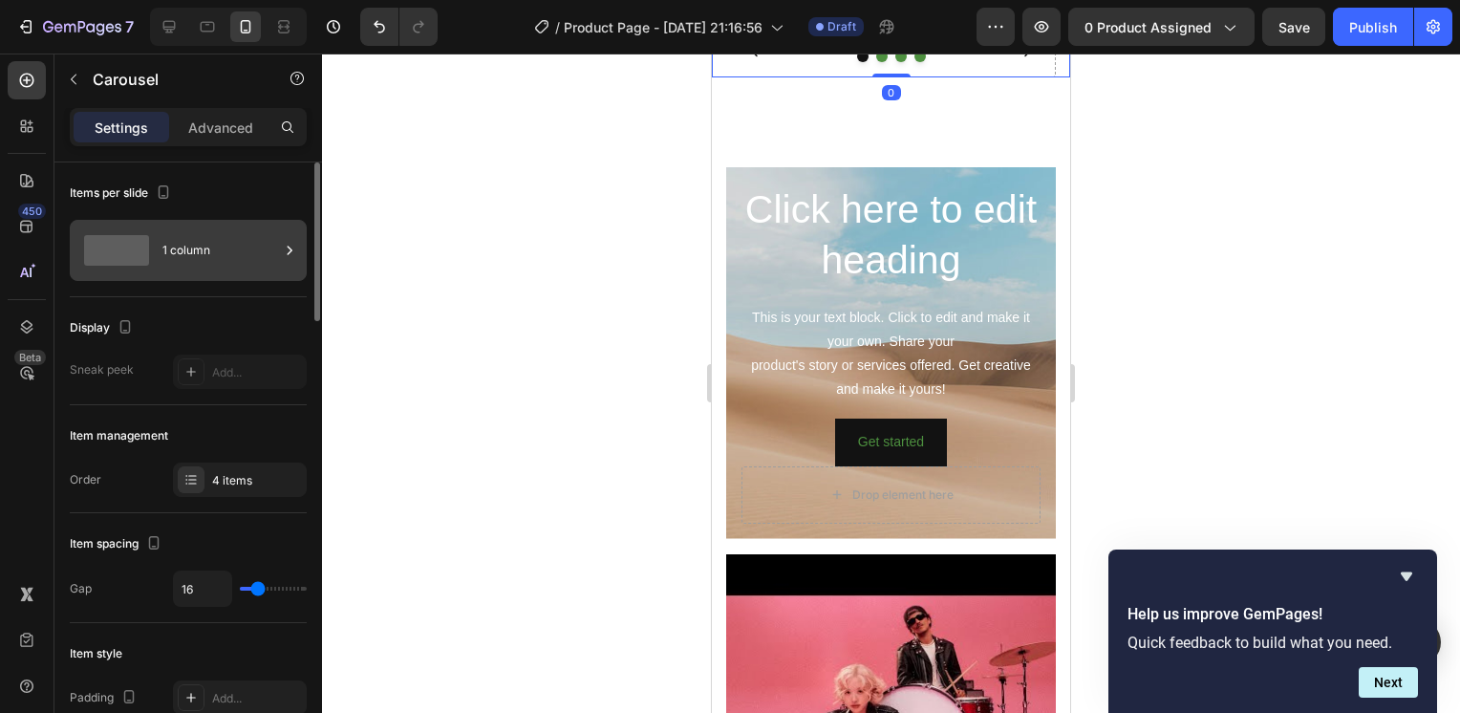
click at [205, 240] on div "1 column" at bounding box center [220, 250] width 117 height 44
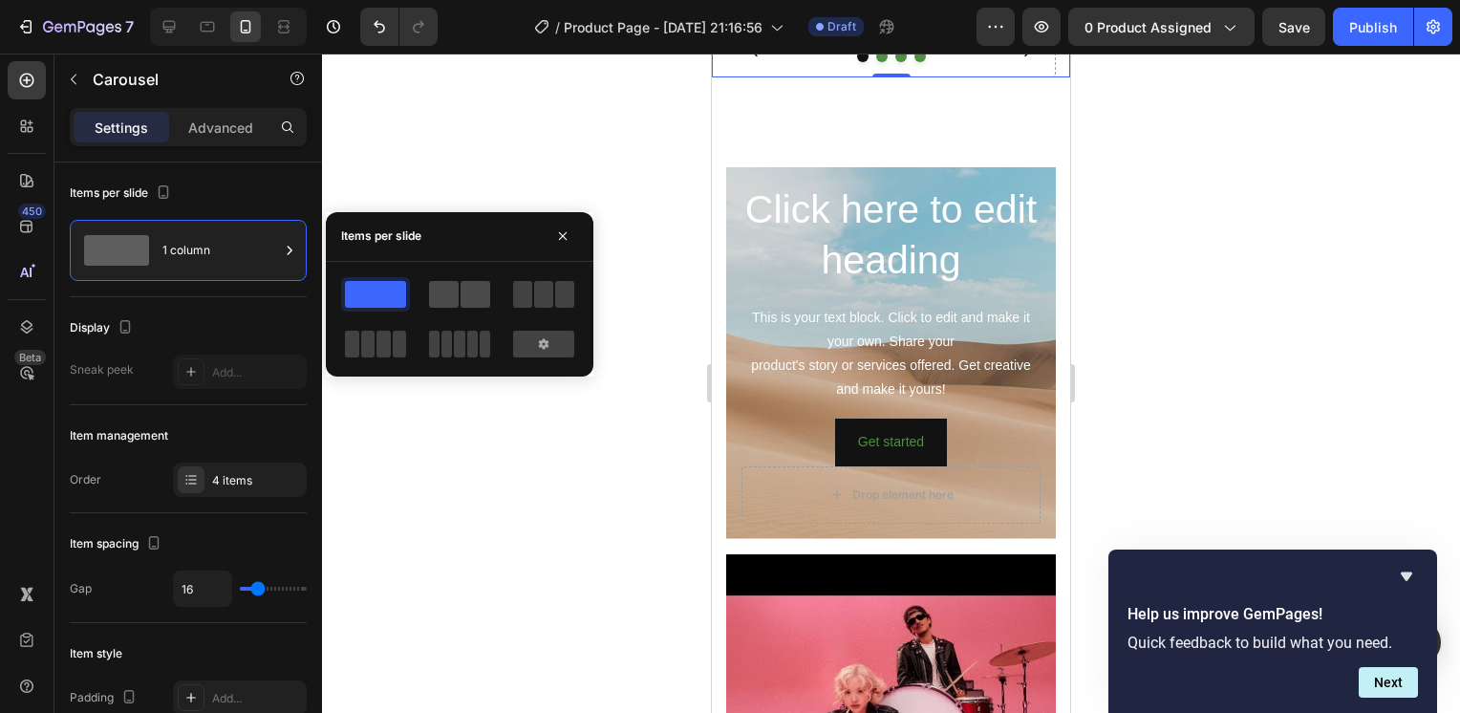
click at [449, 298] on span at bounding box center [444, 294] width 30 height 27
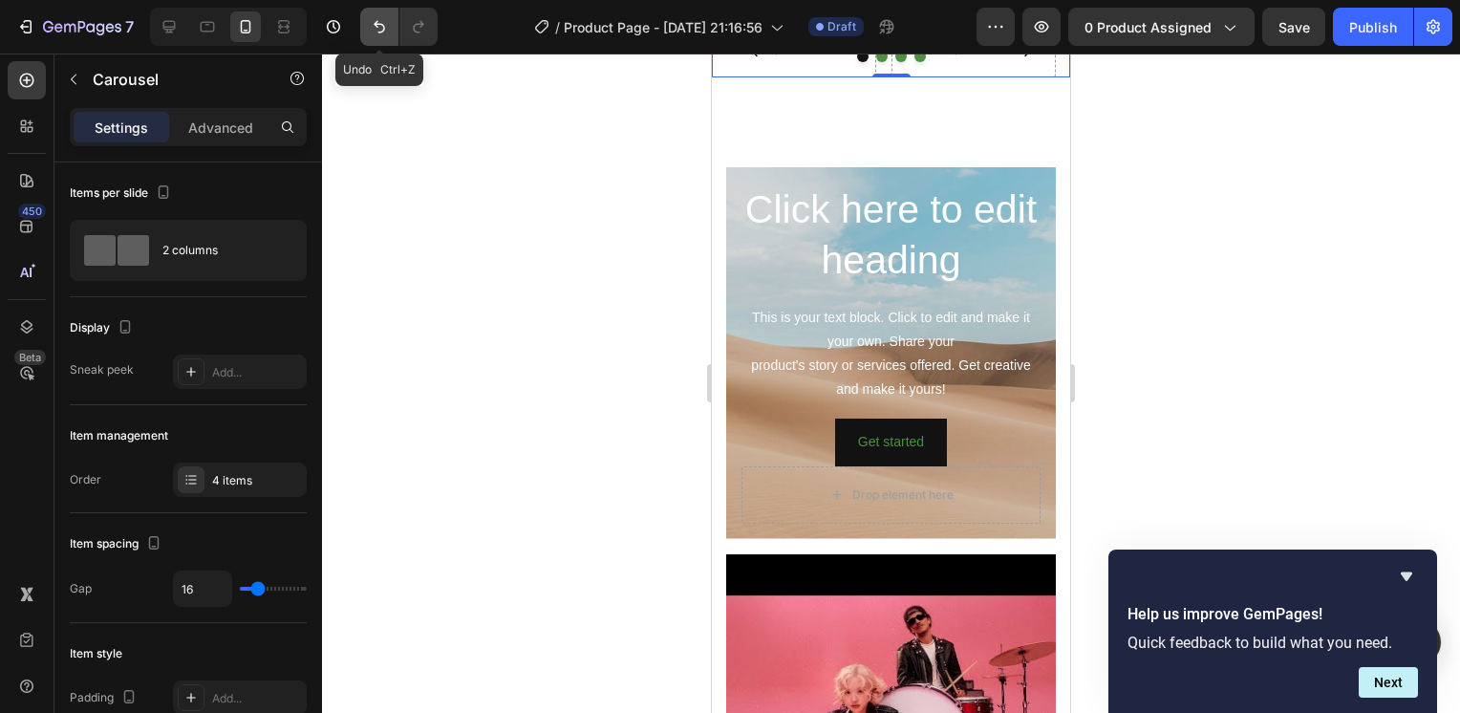
click at [392, 35] on button "Undo/Redo" at bounding box center [379, 27] width 38 height 38
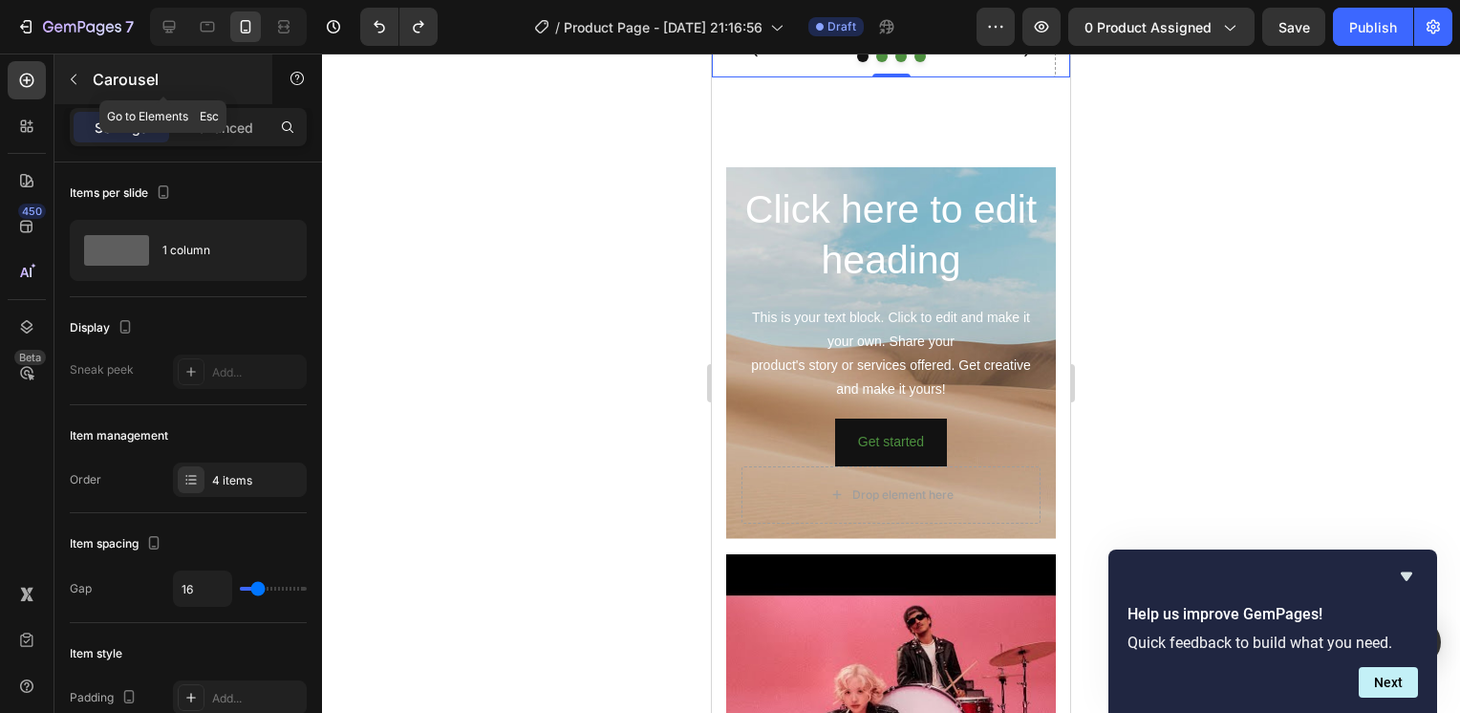
click at [149, 72] on p "Carousel" at bounding box center [174, 79] width 162 height 23
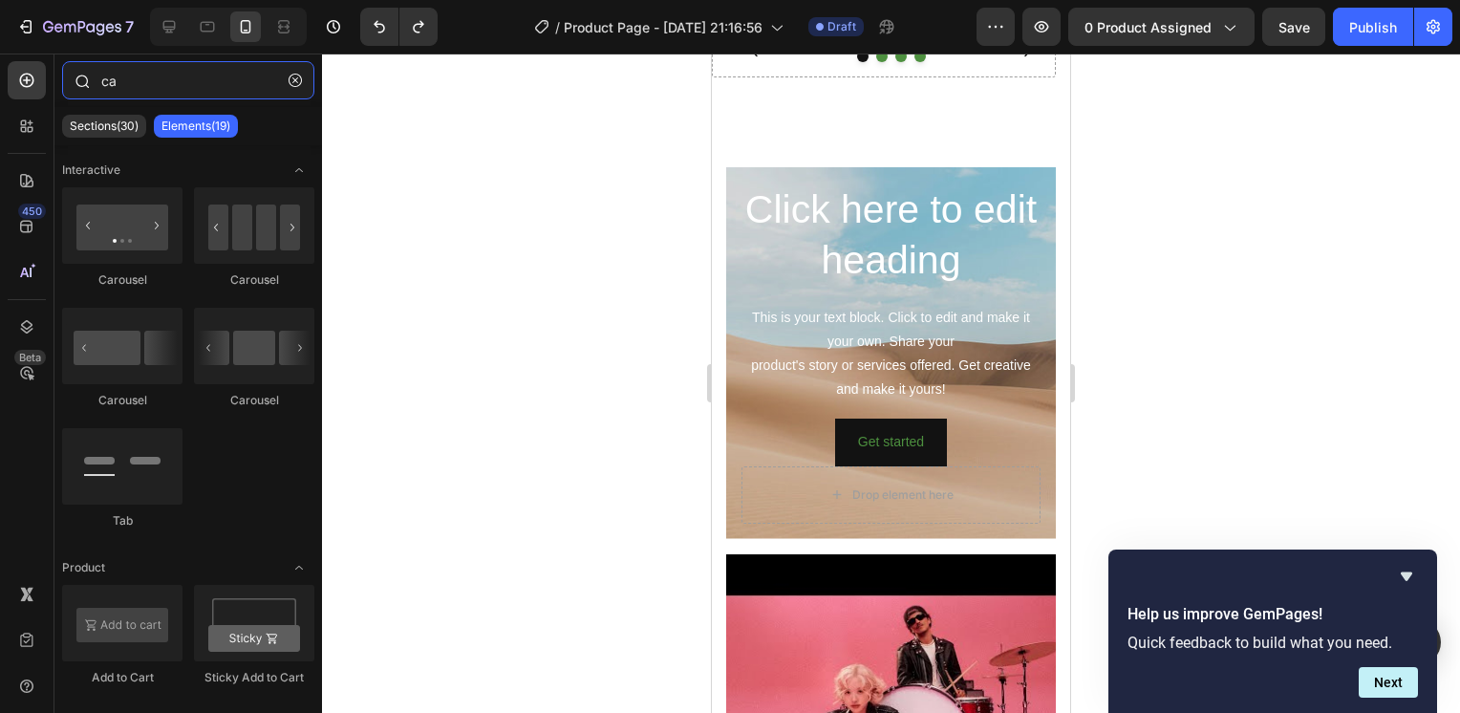
click at [154, 74] on input "ca" at bounding box center [188, 80] width 252 height 38
click at [155, 74] on input "ca" at bounding box center [188, 80] width 252 height 38
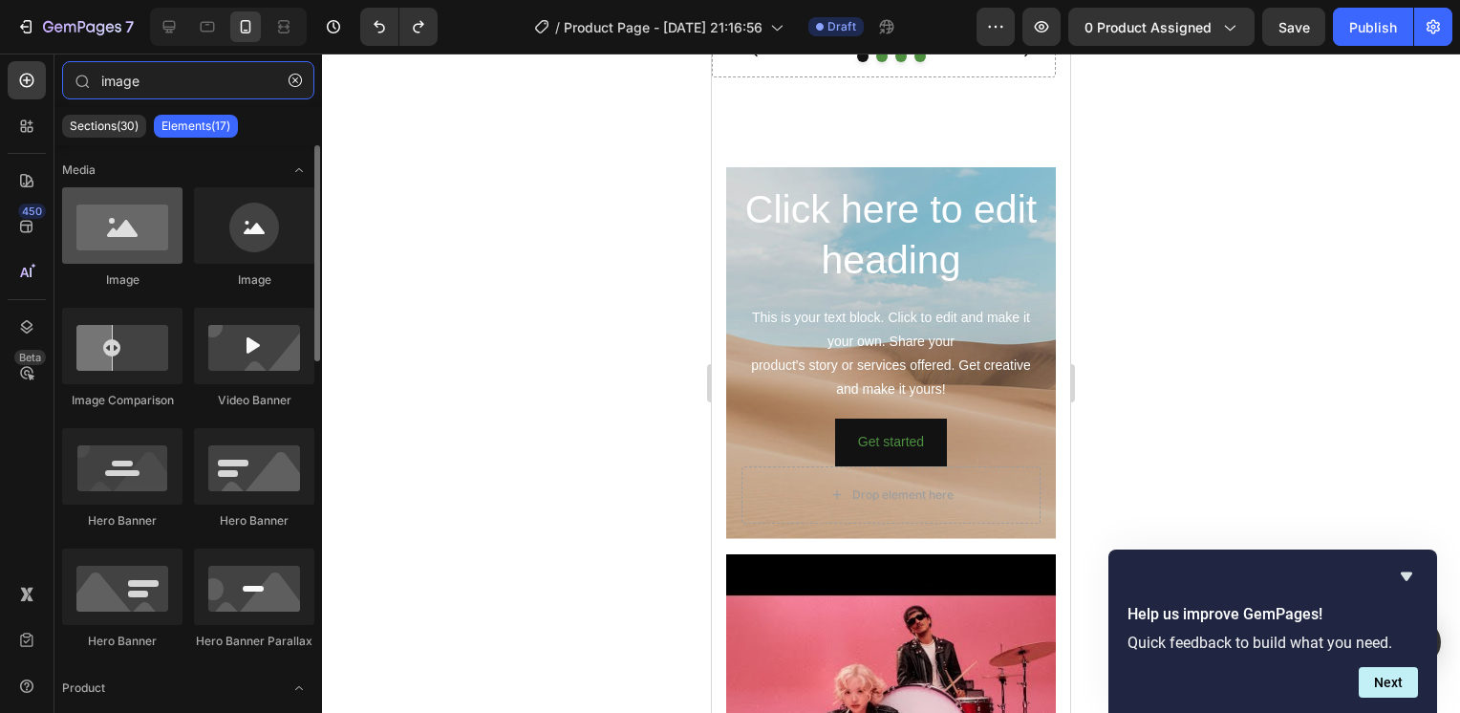
type input "image"
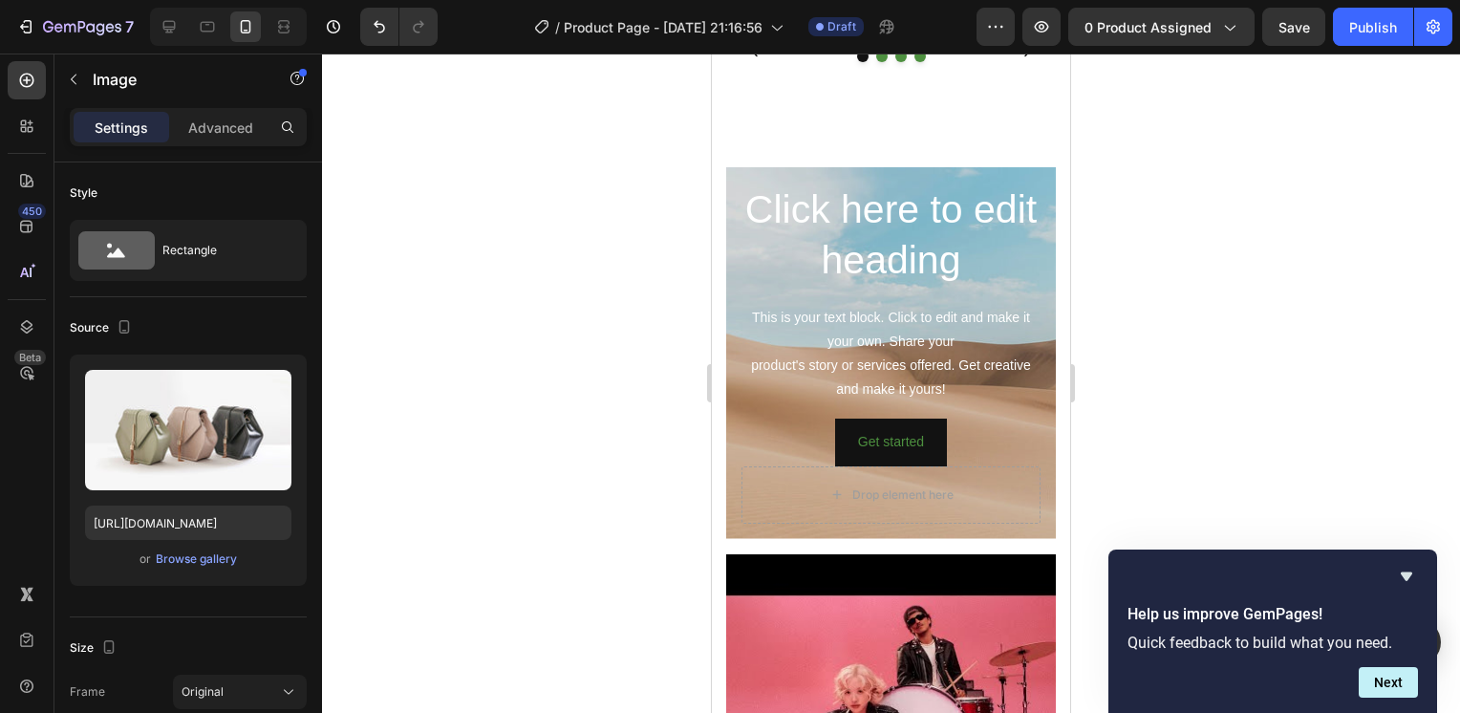
click at [794, 20] on img at bounding box center [884, 20] width 344 height 0
click at [742, 48] on div "Image" at bounding box center [756, 39] width 41 height 17
click at [748, 80] on div "Carousel" at bounding box center [749, 74] width 56 height 11
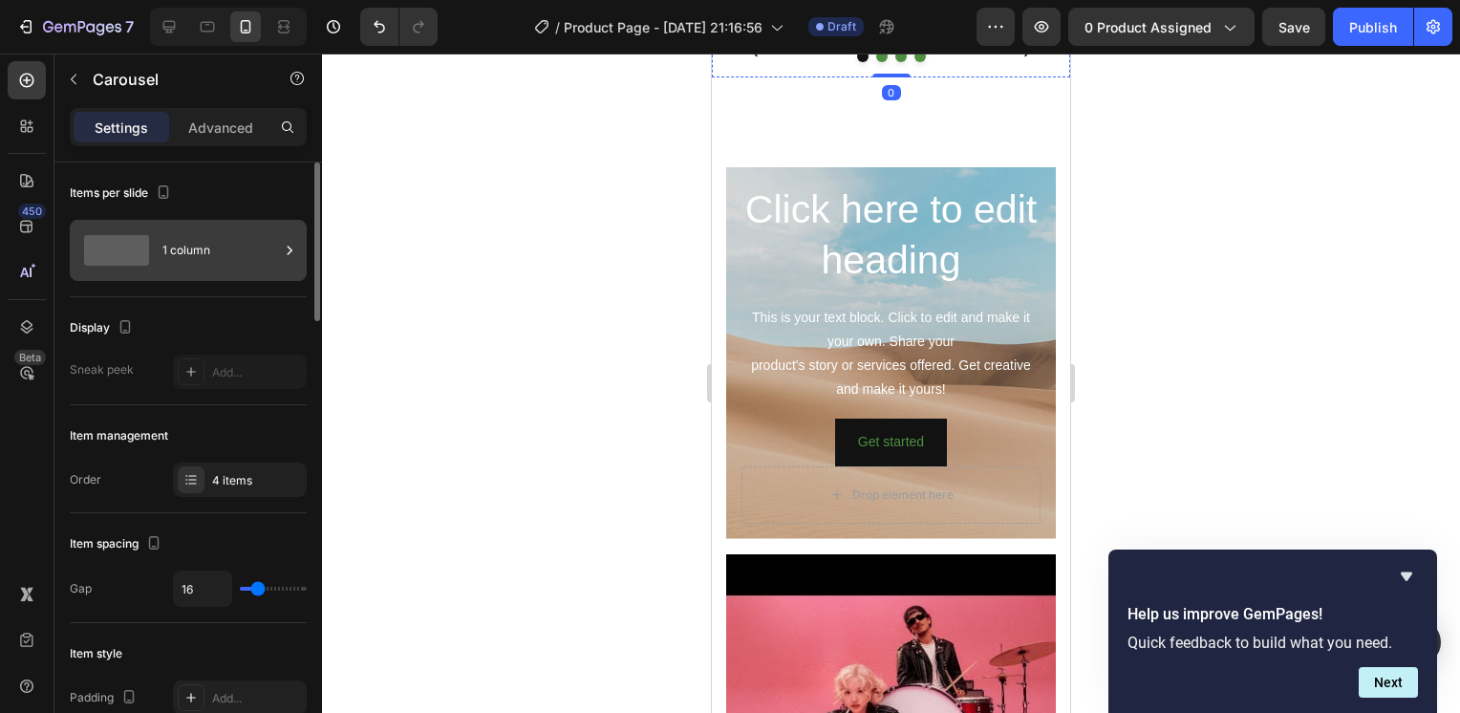
click at [222, 250] on div "1 column" at bounding box center [220, 250] width 117 height 44
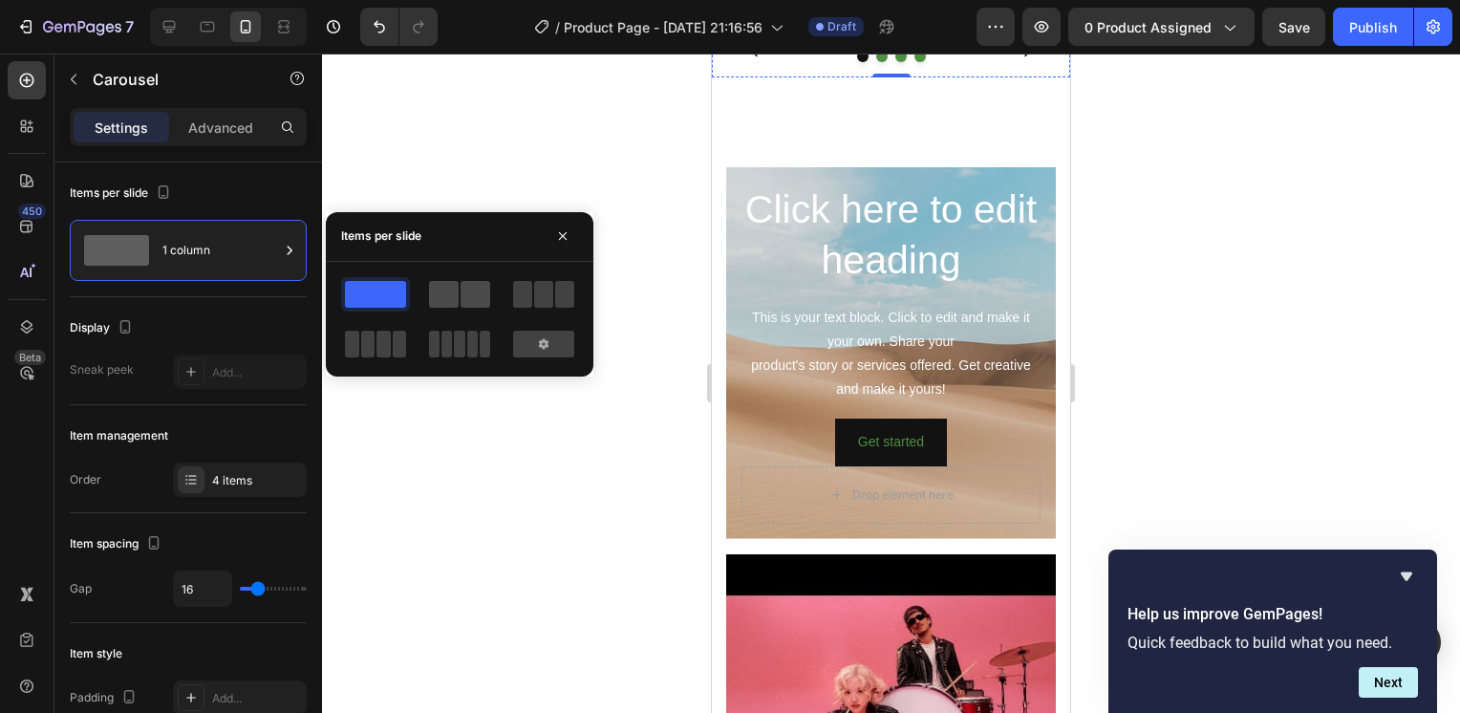
click at [481, 302] on span at bounding box center [476, 294] width 30 height 27
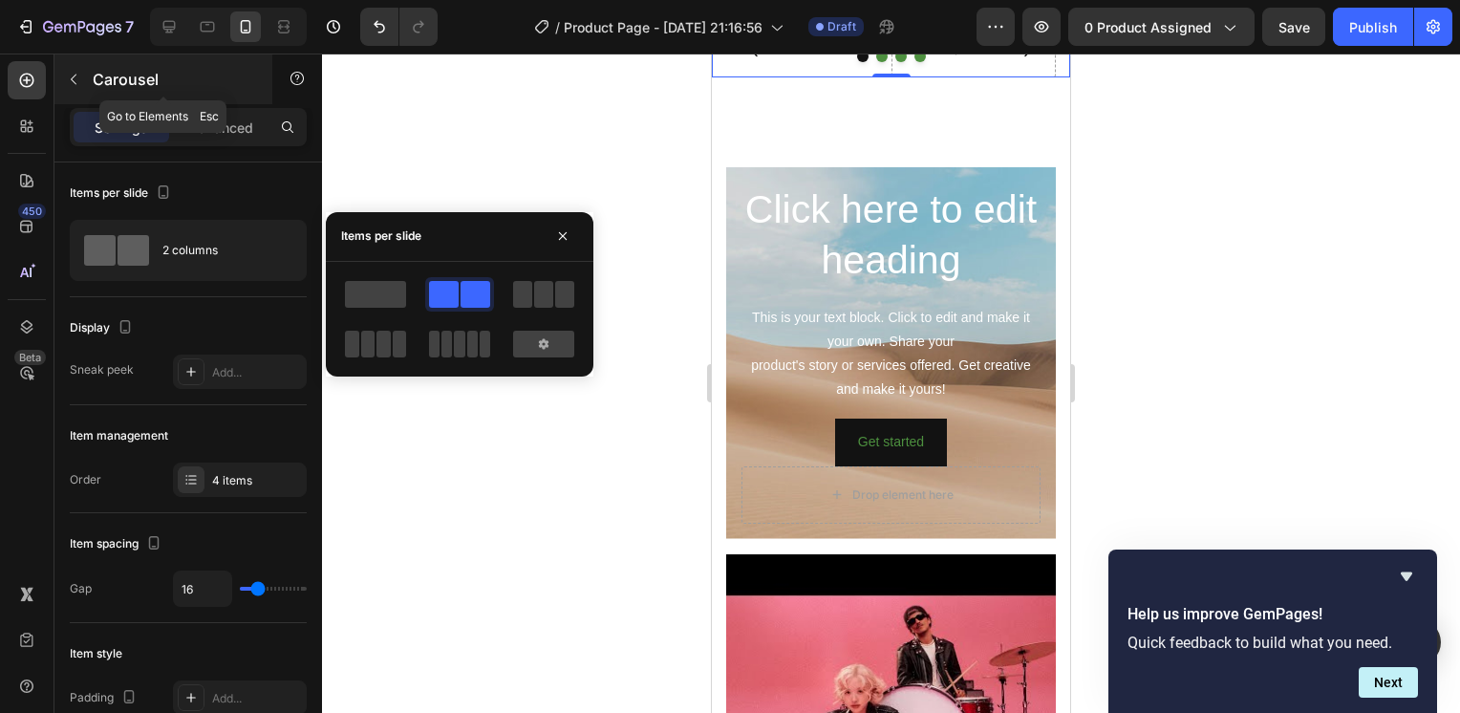
click at [199, 92] on div "Carousel" at bounding box center [163, 79] width 218 height 50
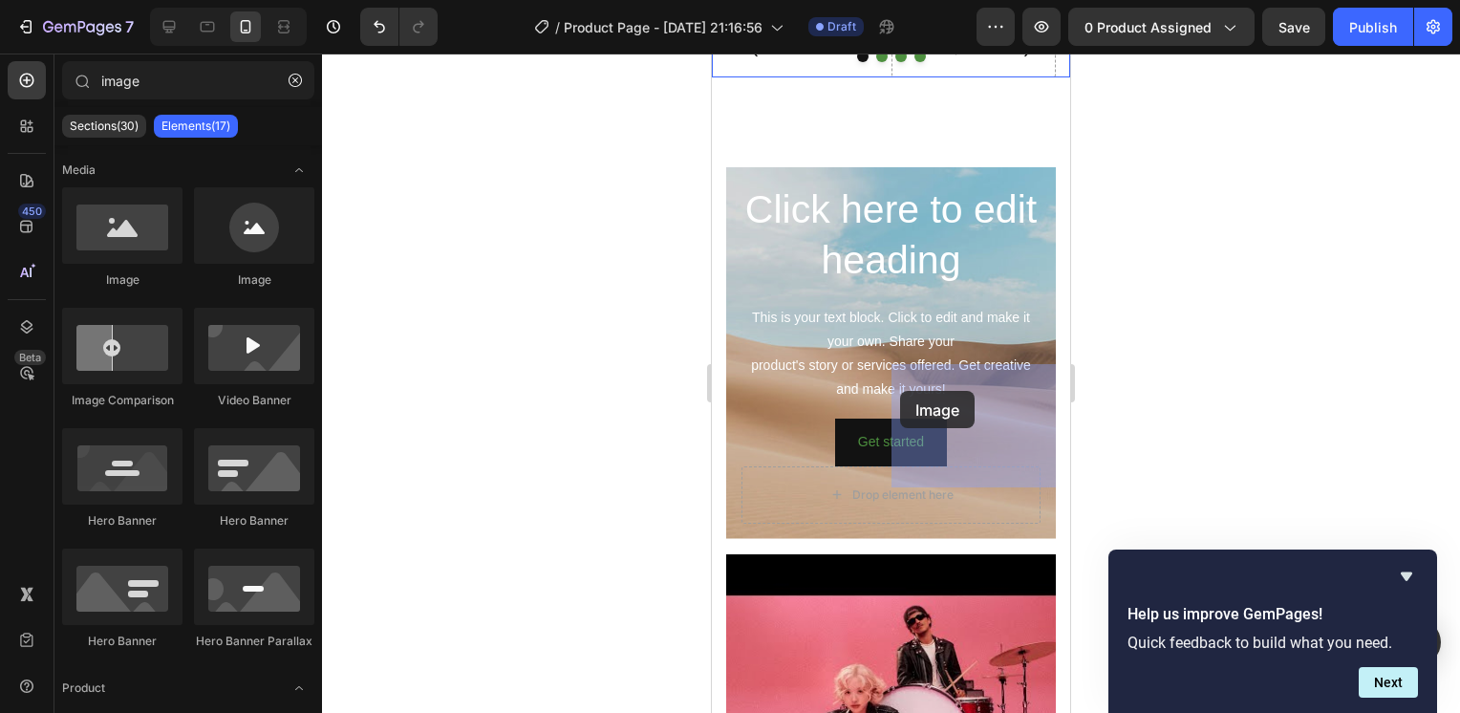
drag, startPoint x: 851, startPoint y: 292, endPoint x: 910, endPoint y: 391, distance: 114.9
